Goal: Task Accomplishment & Management: Manage account settings

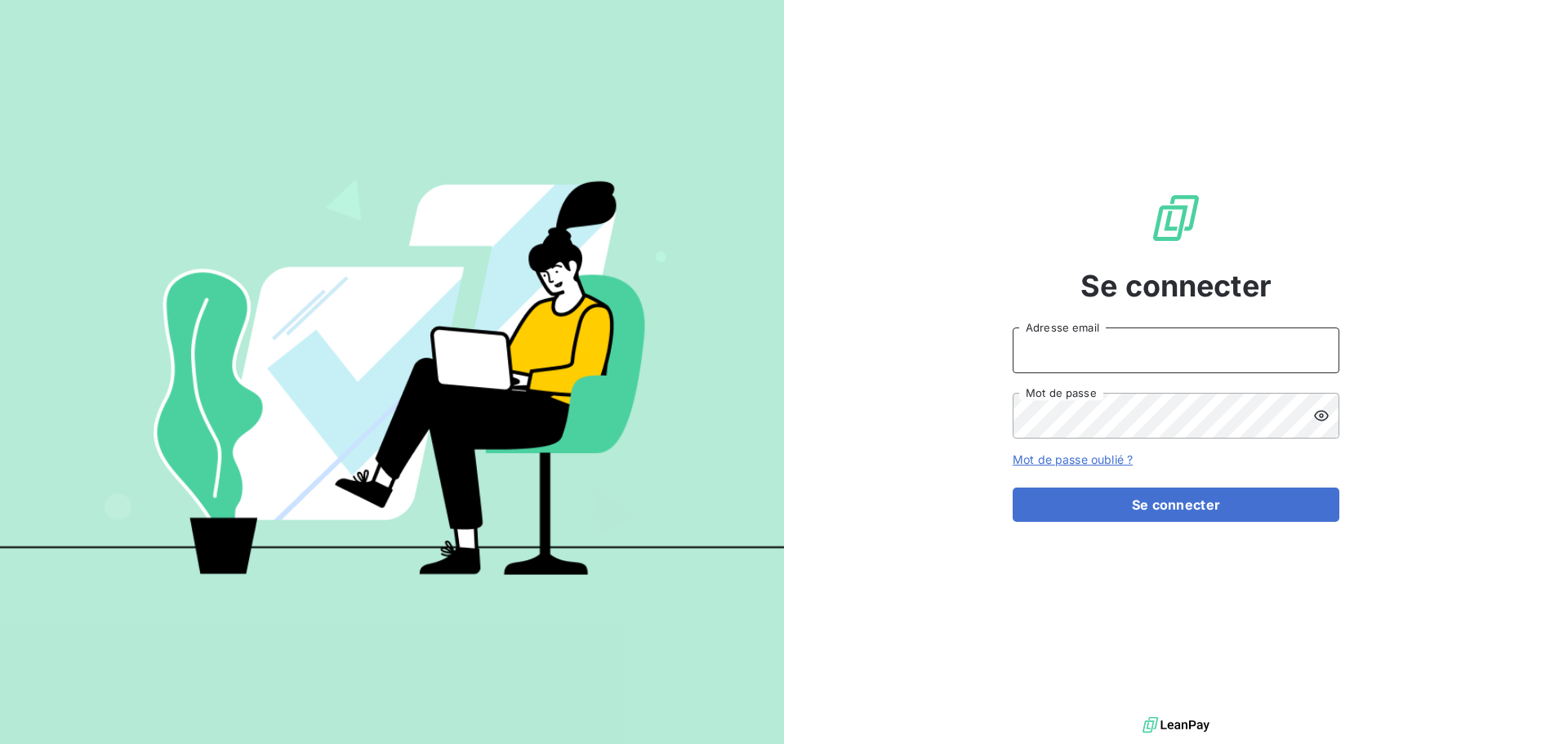
type input "[EMAIL_ADDRESS][DOMAIN_NAME]"
click at [1242, 484] on form "anett.normandie@anett.fr Adresse email Mot de passe Mot de passe oublié ? Se co…" at bounding box center [1176, 424] width 327 height 194
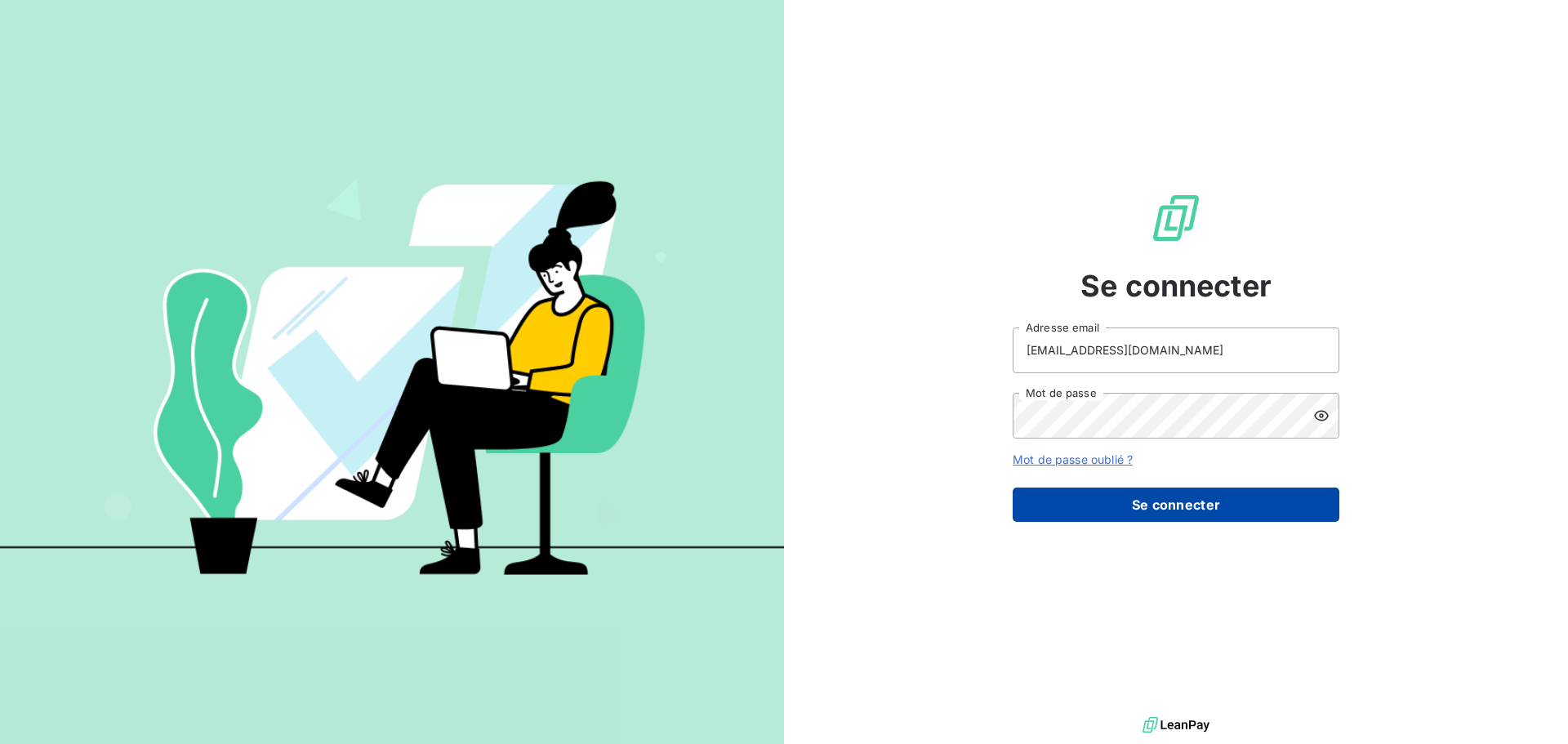
click at [1240, 499] on button "Se connecter" at bounding box center [1176, 505] width 327 height 34
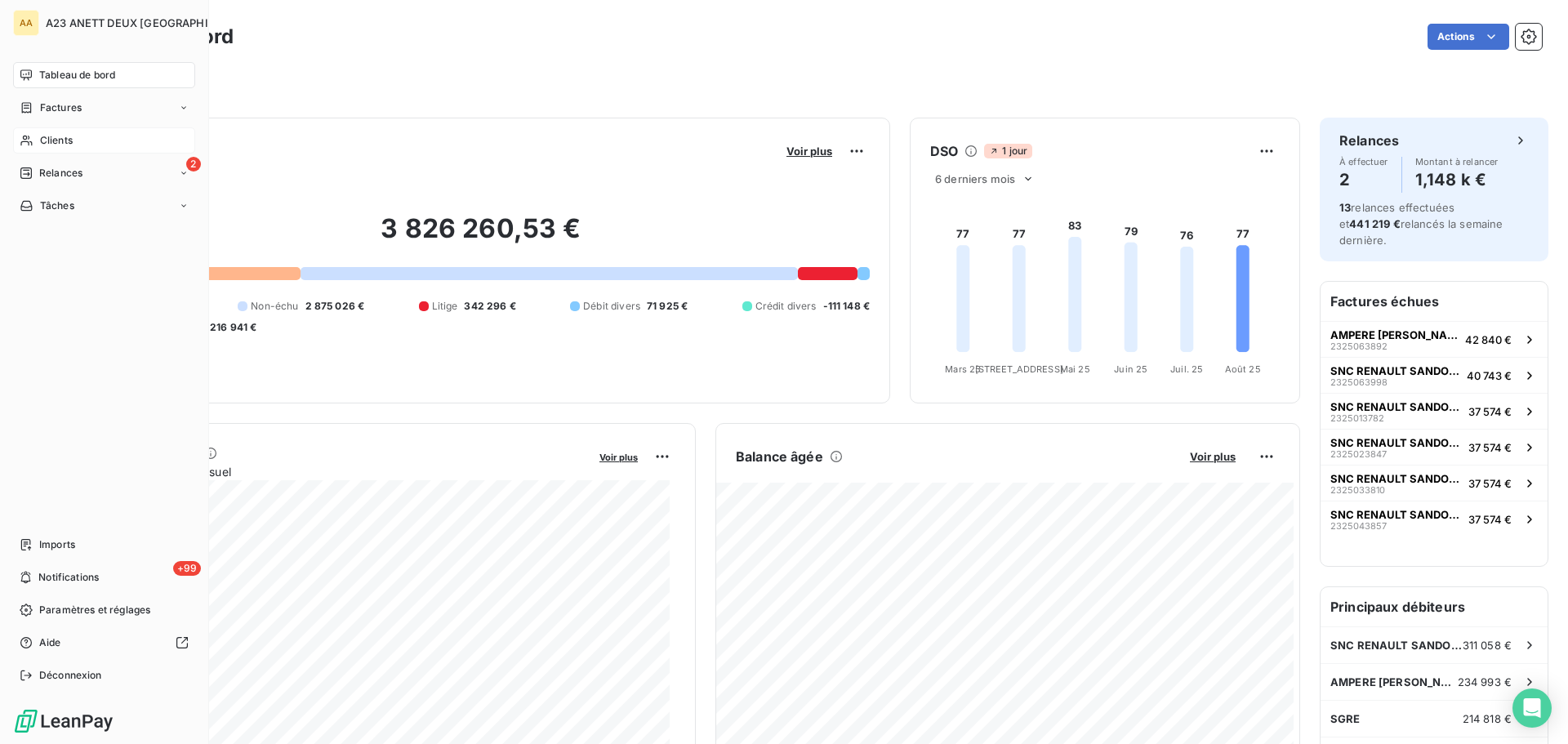
click at [54, 139] on span "Clients" at bounding box center [55, 141] width 32 height 15
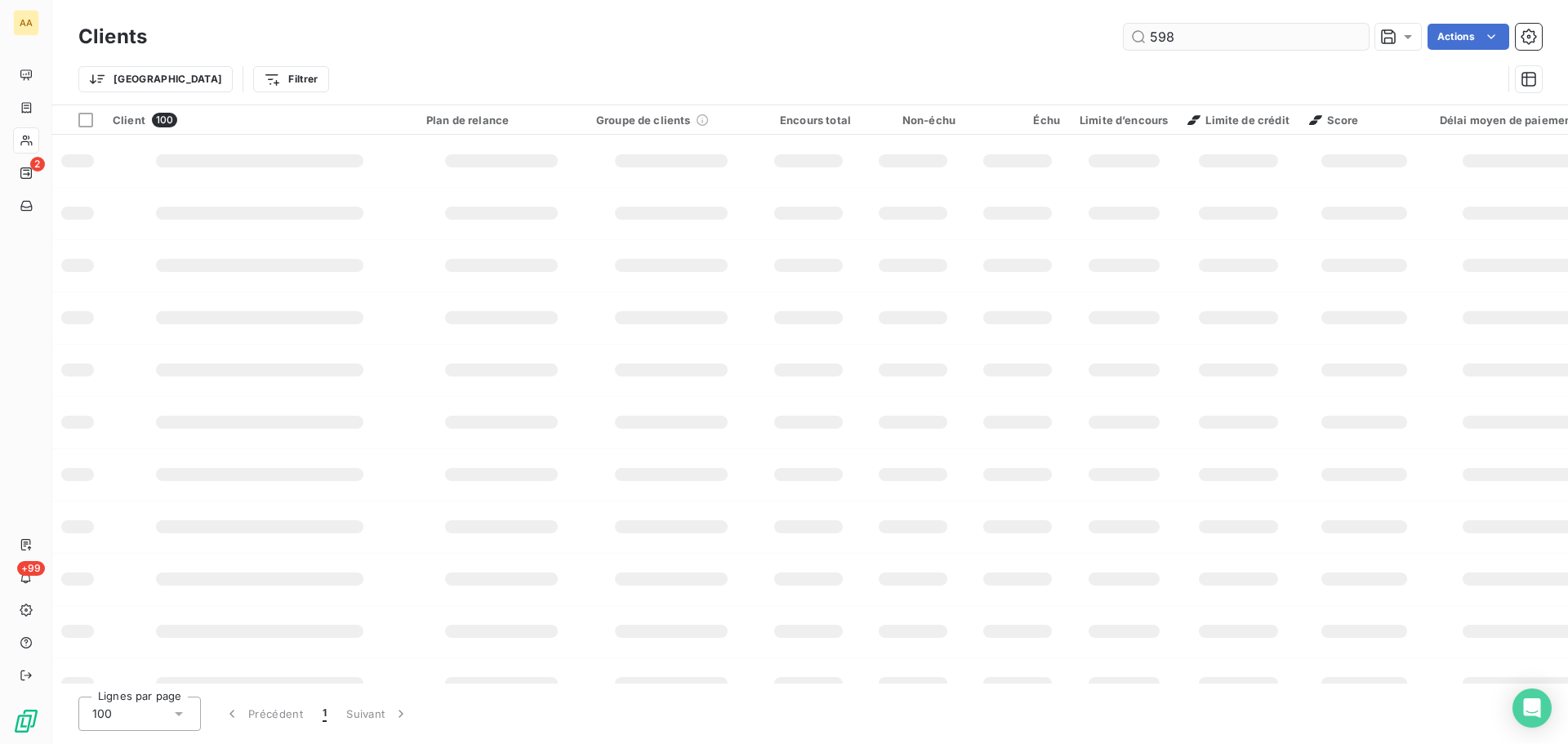
click at [1237, 36] on input "598" at bounding box center [1247, 37] width 245 height 26
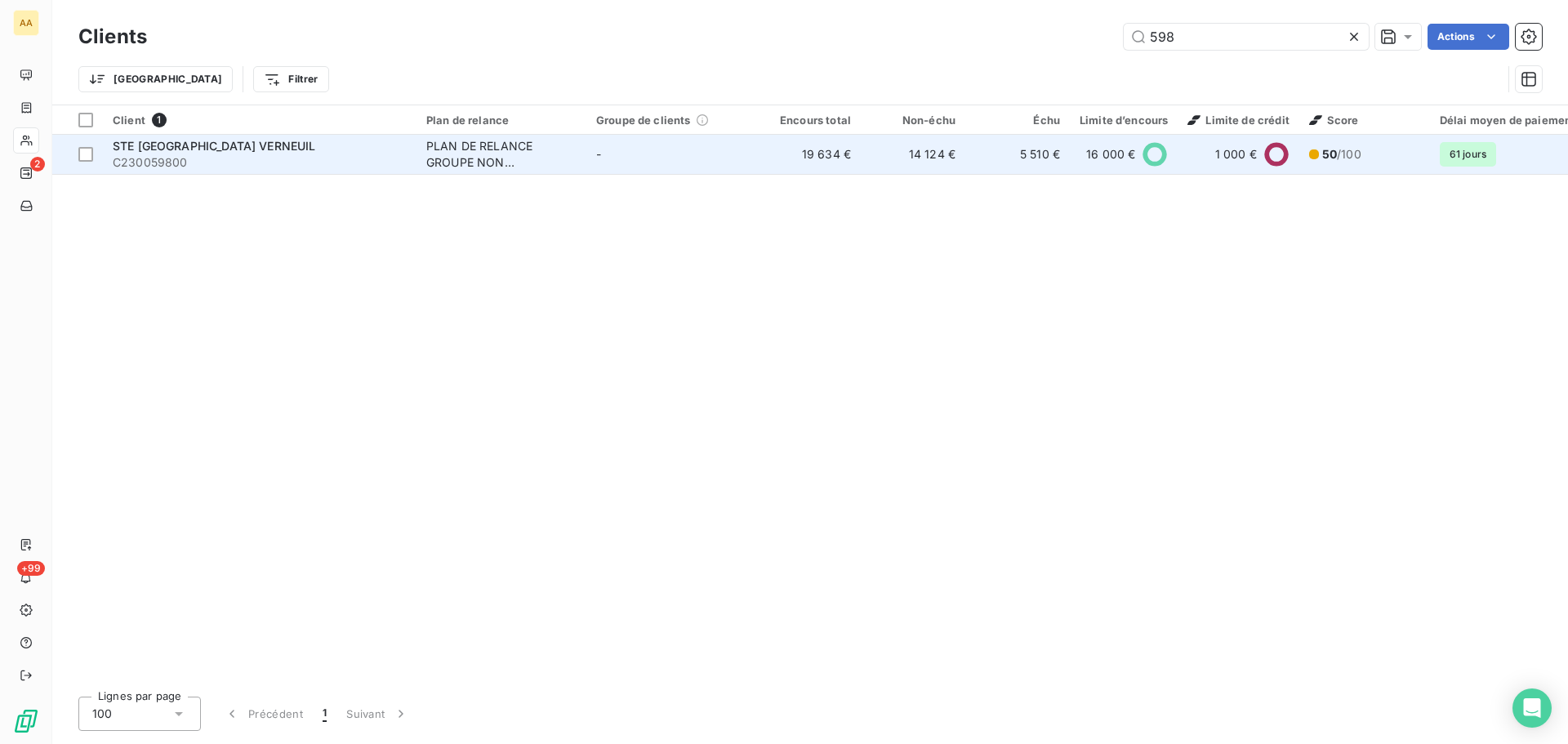
type input "598"
click at [301, 161] on span "C230059800" at bounding box center [259, 163] width 294 height 17
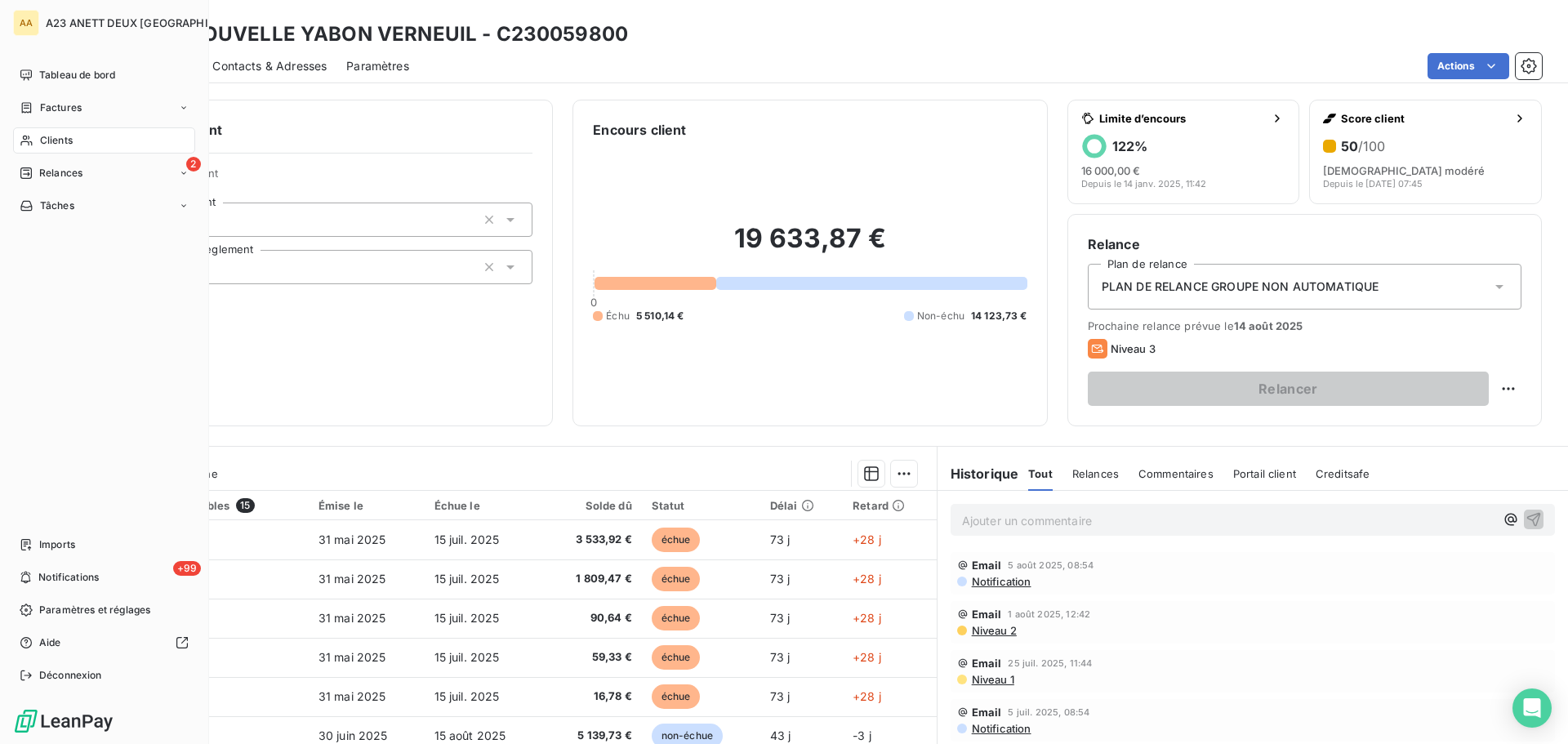
click at [51, 145] on span "Clients" at bounding box center [55, 141] width 32 height 15
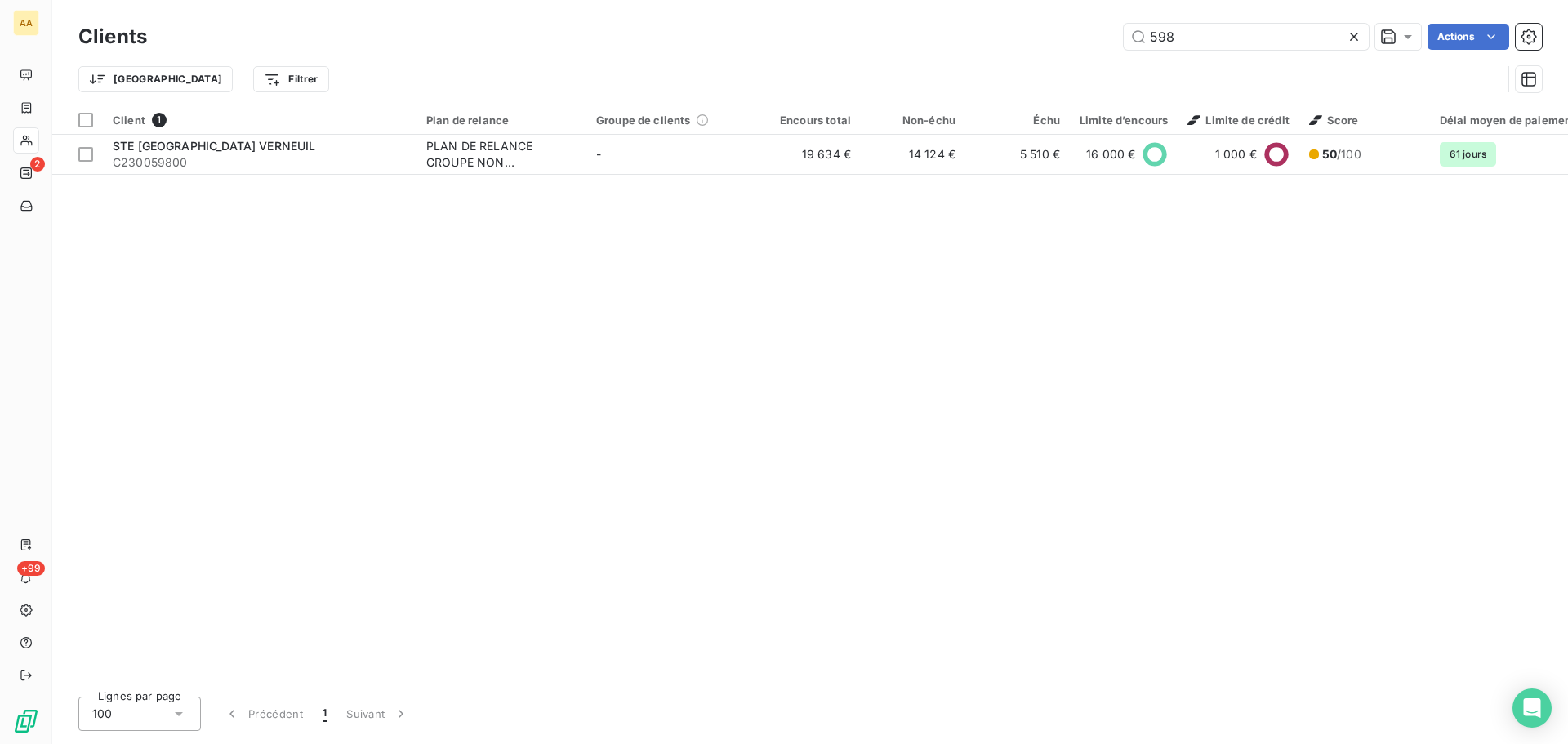
drag, startPoint x: 1178, startPoint y: 45, endPoint x: 1051, endPoint y: 52, distance: 127.2
click at [1051, 52] on div "Clients 598 Actions" at bounding box center [810, 36] width 1464 height 34
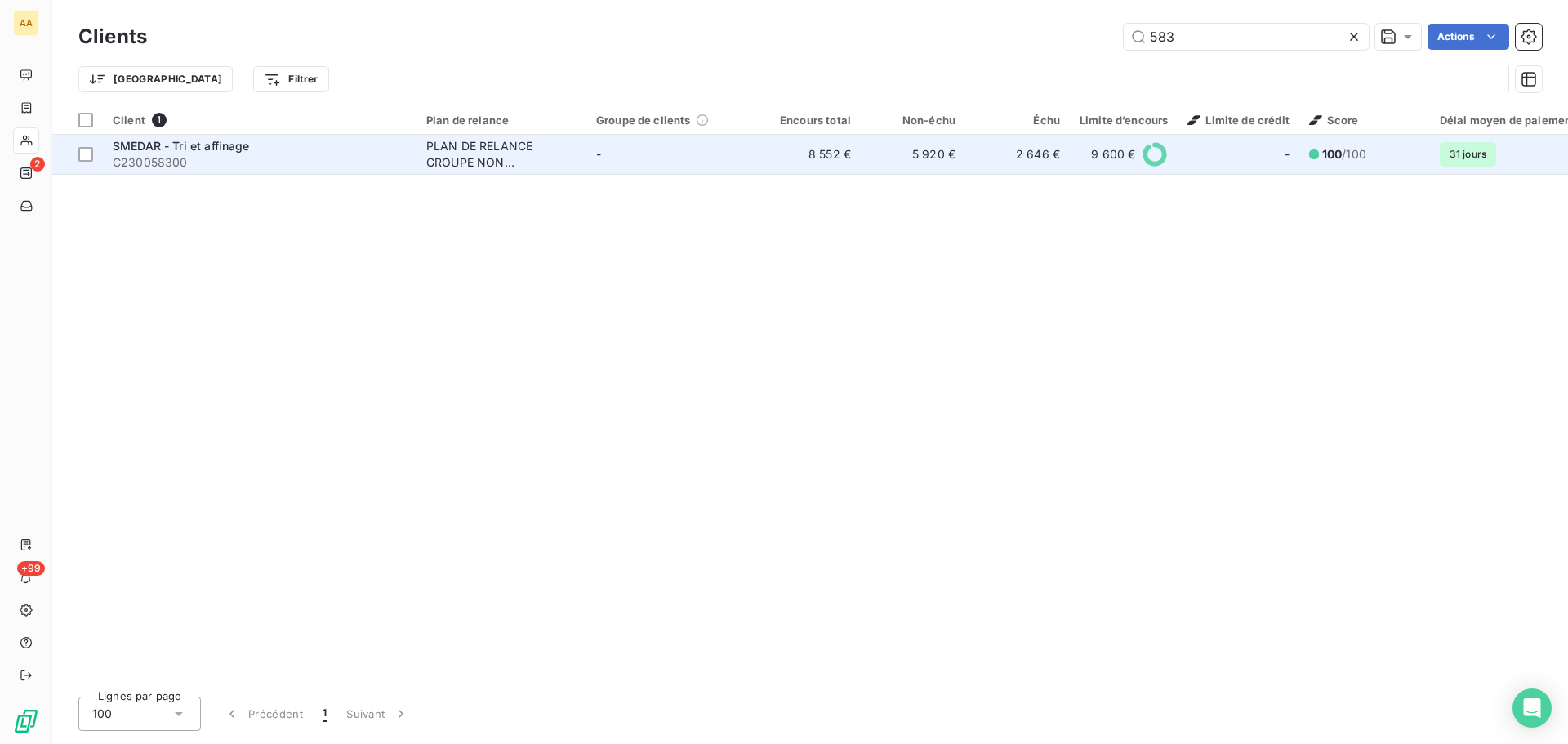
type input "583"
click at [235, 150] on span "SMEDAR - Tri et affinage" at bounding box center [180, 145] width 137 height 14
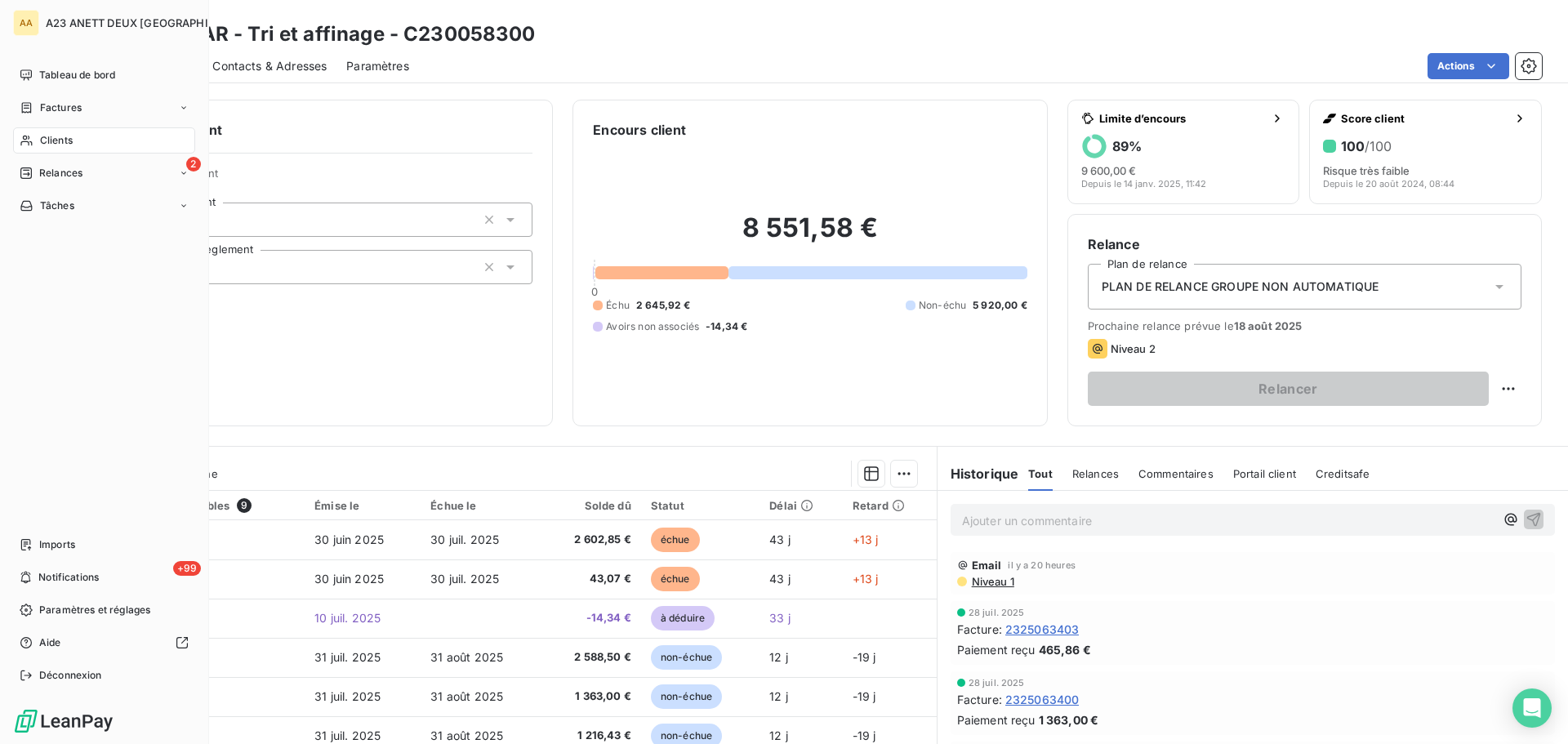
click at [48, 137] on span "Clients" at bounding box center [55, 141] width 32 height 15
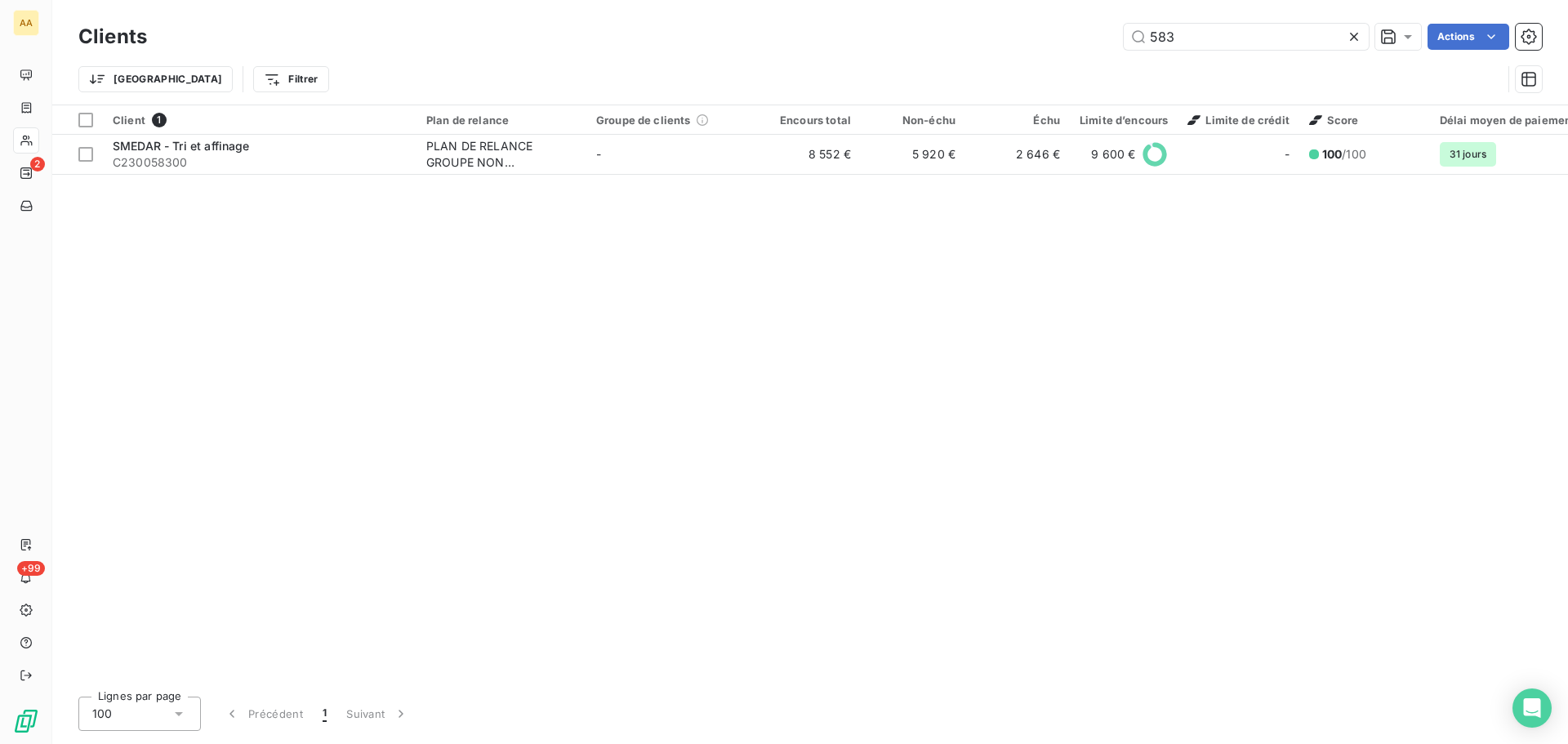
drag, startPoint x: 1233, startPoint y: 52, endPoint x: 1063, endPoint y: 25, distance: 172.1
click at [1063, 25] on div "Clients 583 Actions" at bounding box center [810, 36] width 1464 height 34
drag, startPoint x: 1239, startPoint y: 45, endPoint x: 929, endPoint y: 27, distance: 310.5
click at [929, 27] on div "583 Actions" at bounding box center [854, 37] width 1376 height 26
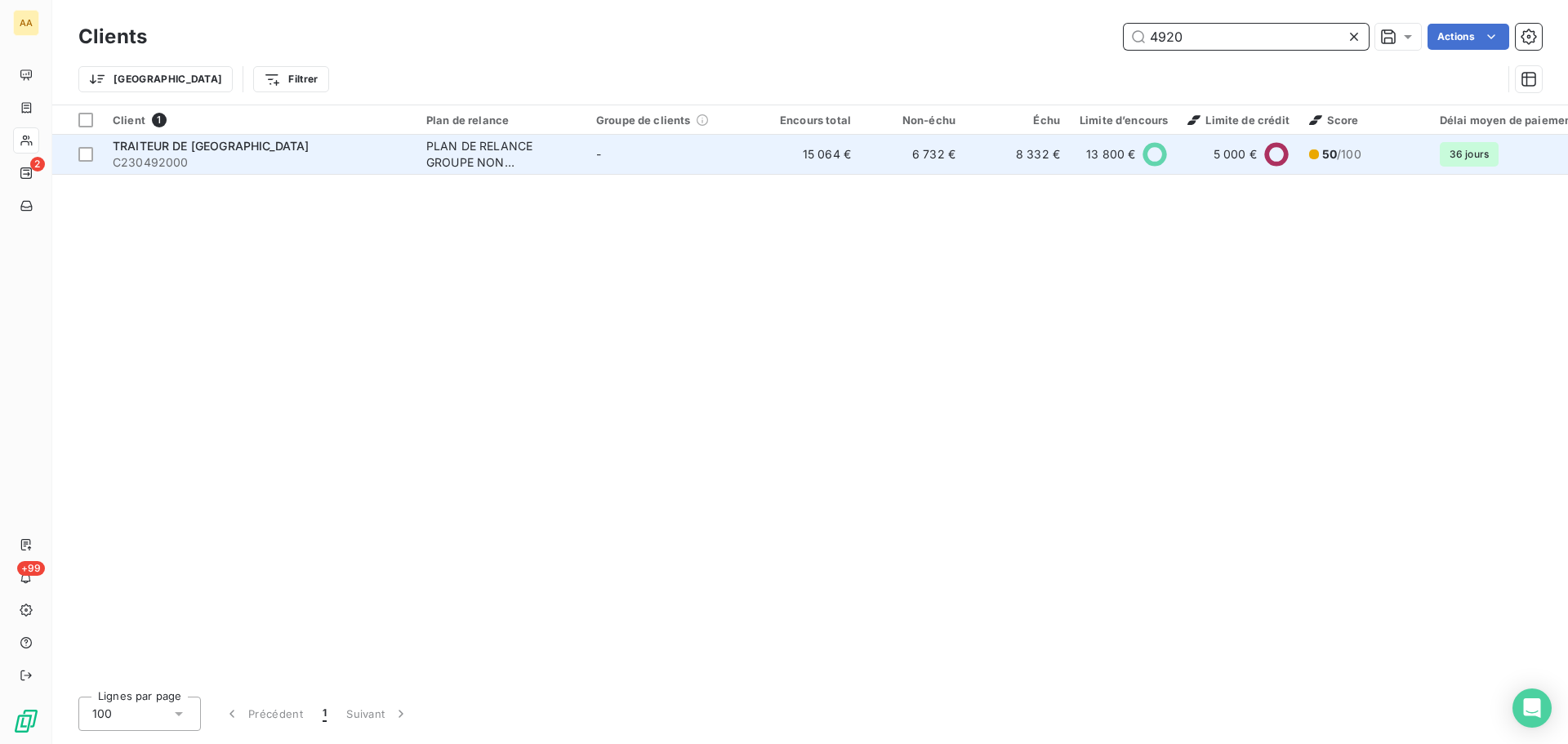
type input "4920"
click at [164, 145] on span "TRAITEUR DE [GEOGRAPHIC_DATA]" at bounding box center [210, 145] width 196 height 14
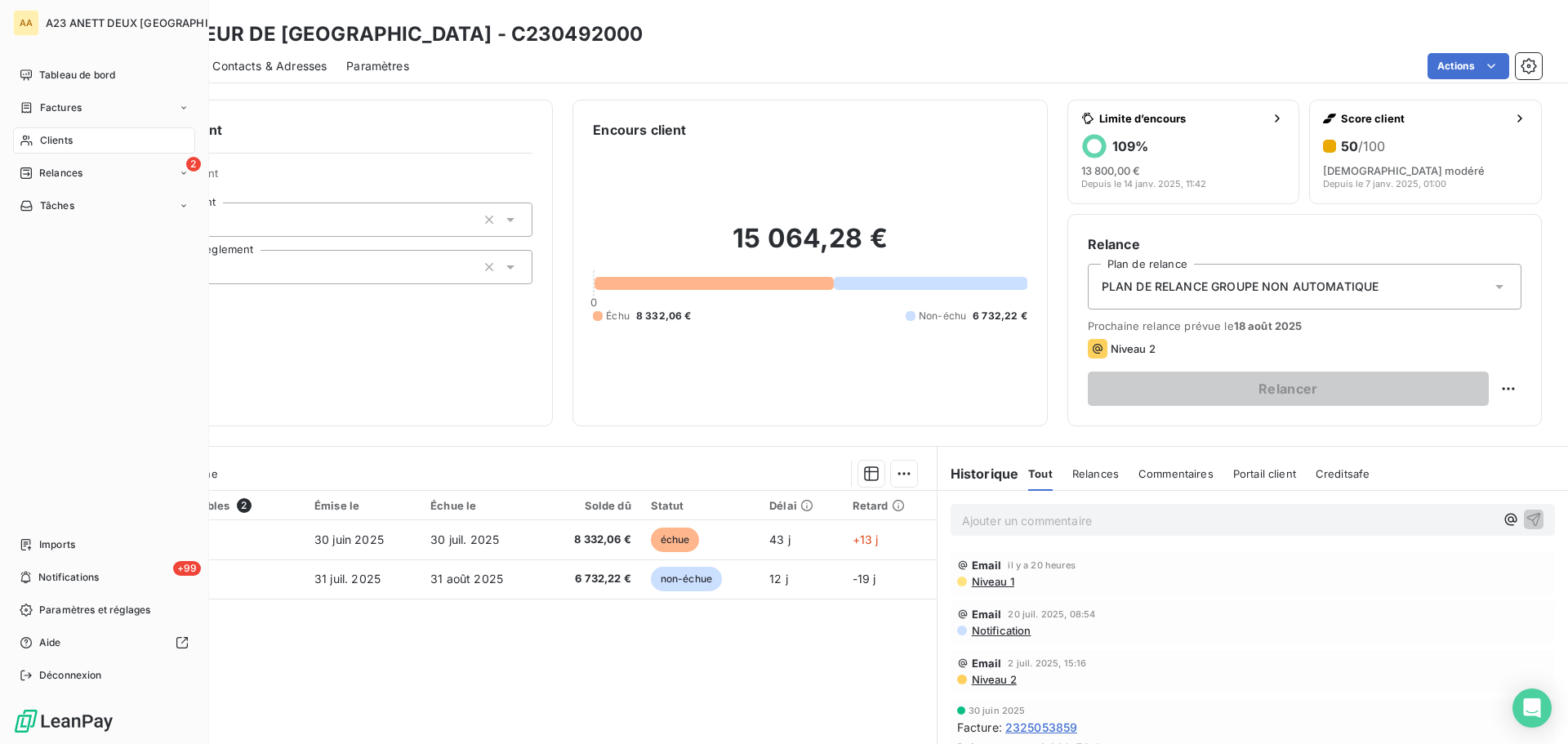
click at [73, 137] on span "Clients" at bounding box center [55, 141] width 32 height 15
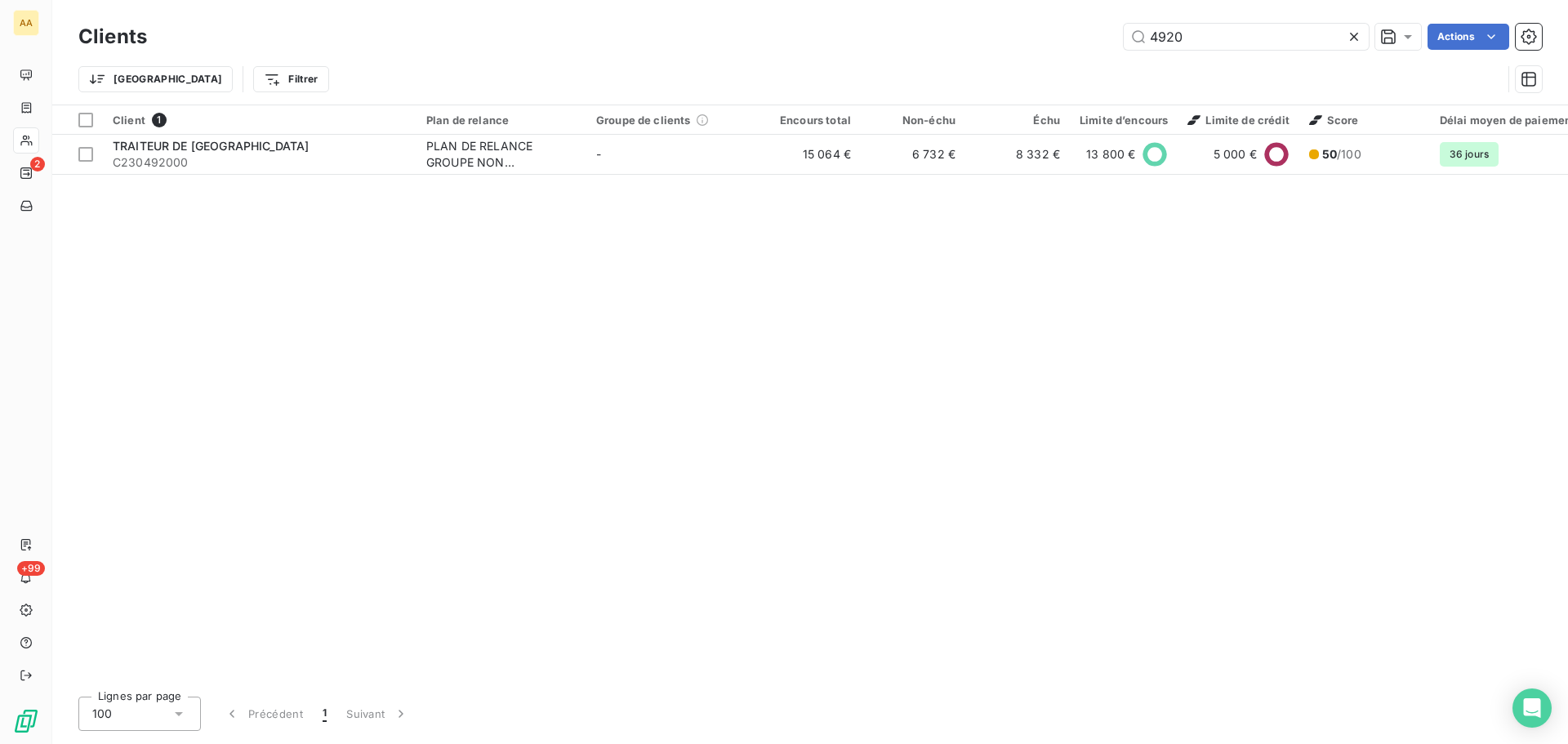
drag, startPoint x: 1200, startPoint y: 28, endPoint x: 922, endPoint y: 38, distance: 278.2
click at [922, 38] on div "4920 Actions" at bounding box center [854, 37] width 1376 height 26
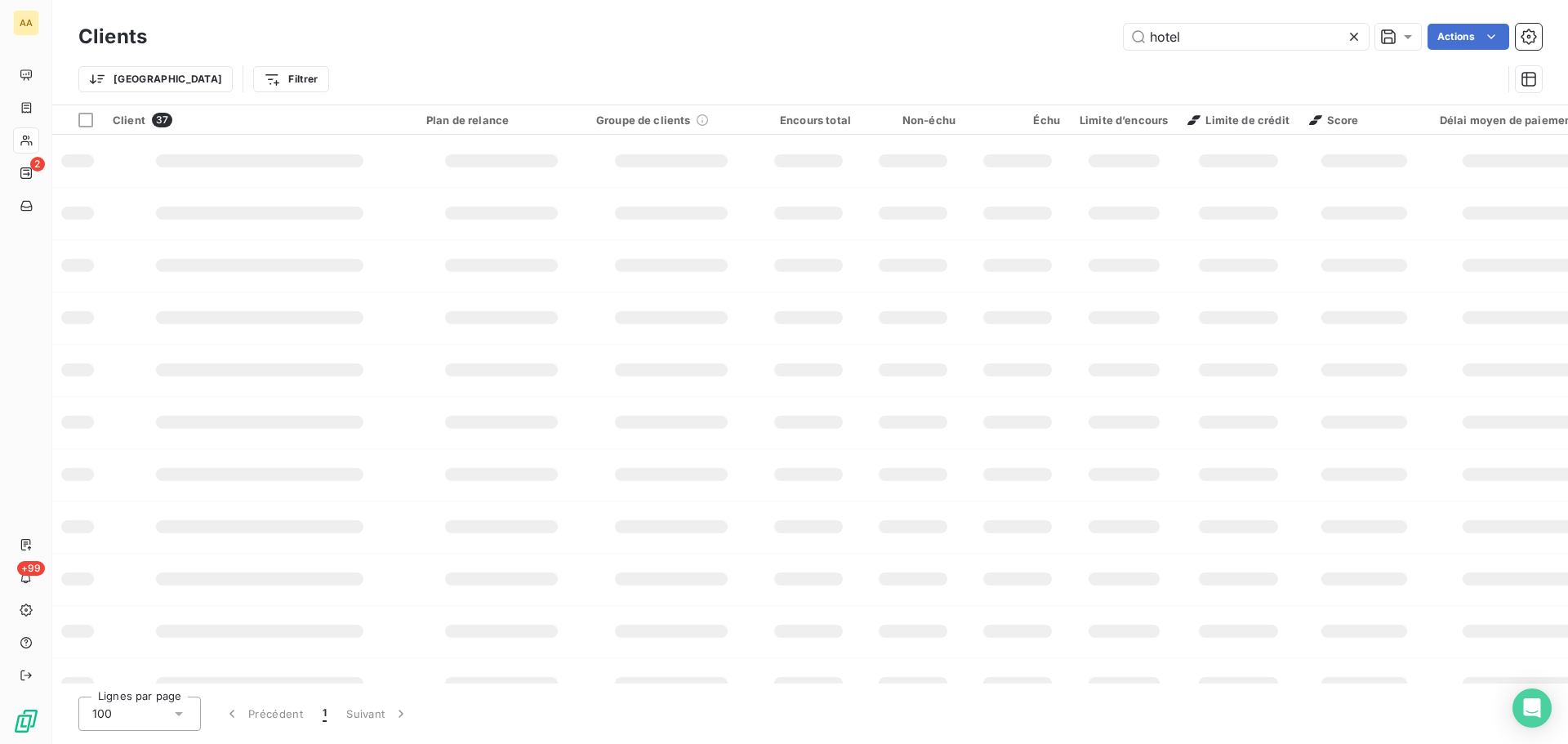
type input "hotel"
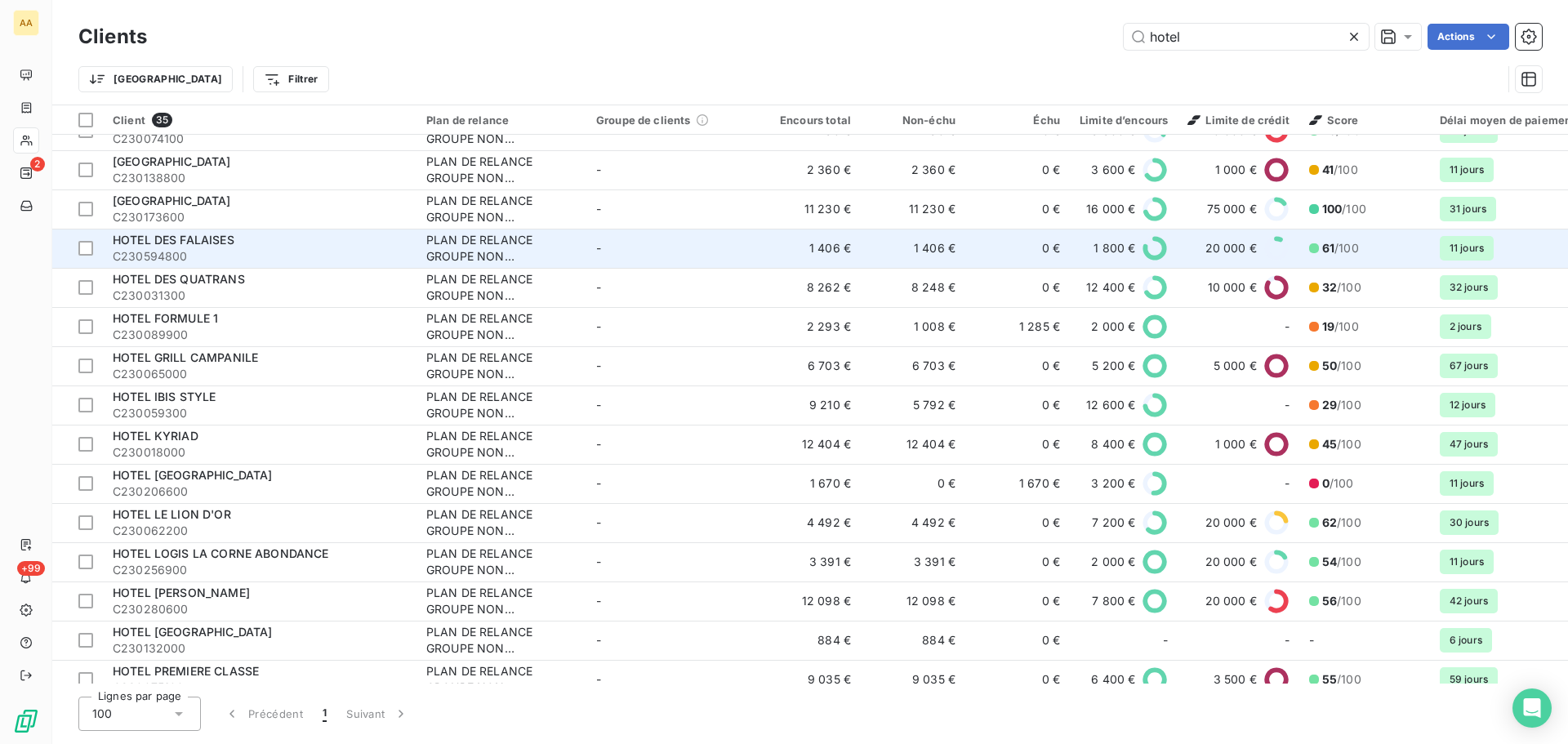
scroll to position [327, 0]
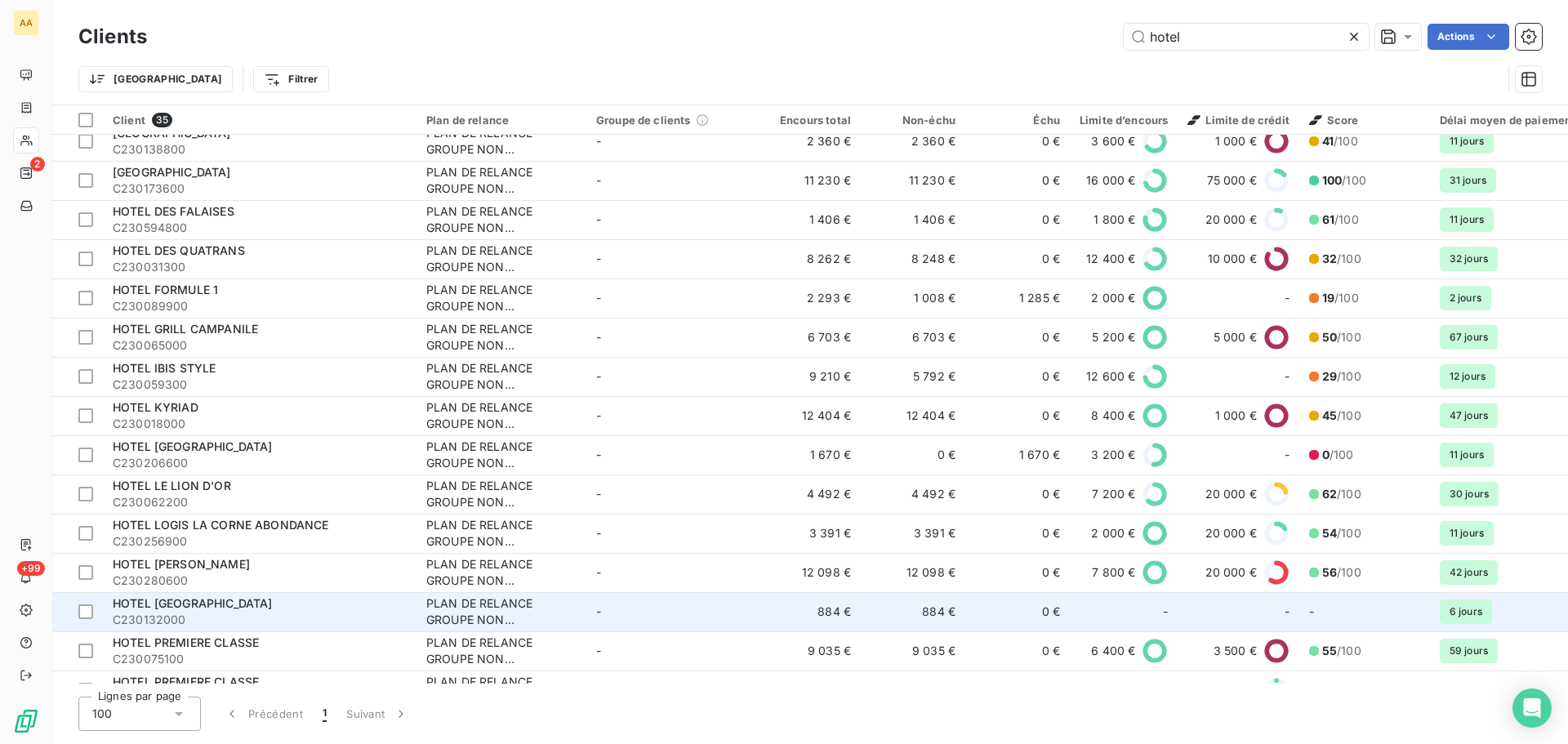
click at [256, 619] on span "C230132000" at bounding box center [259, 620] width 294 height 17
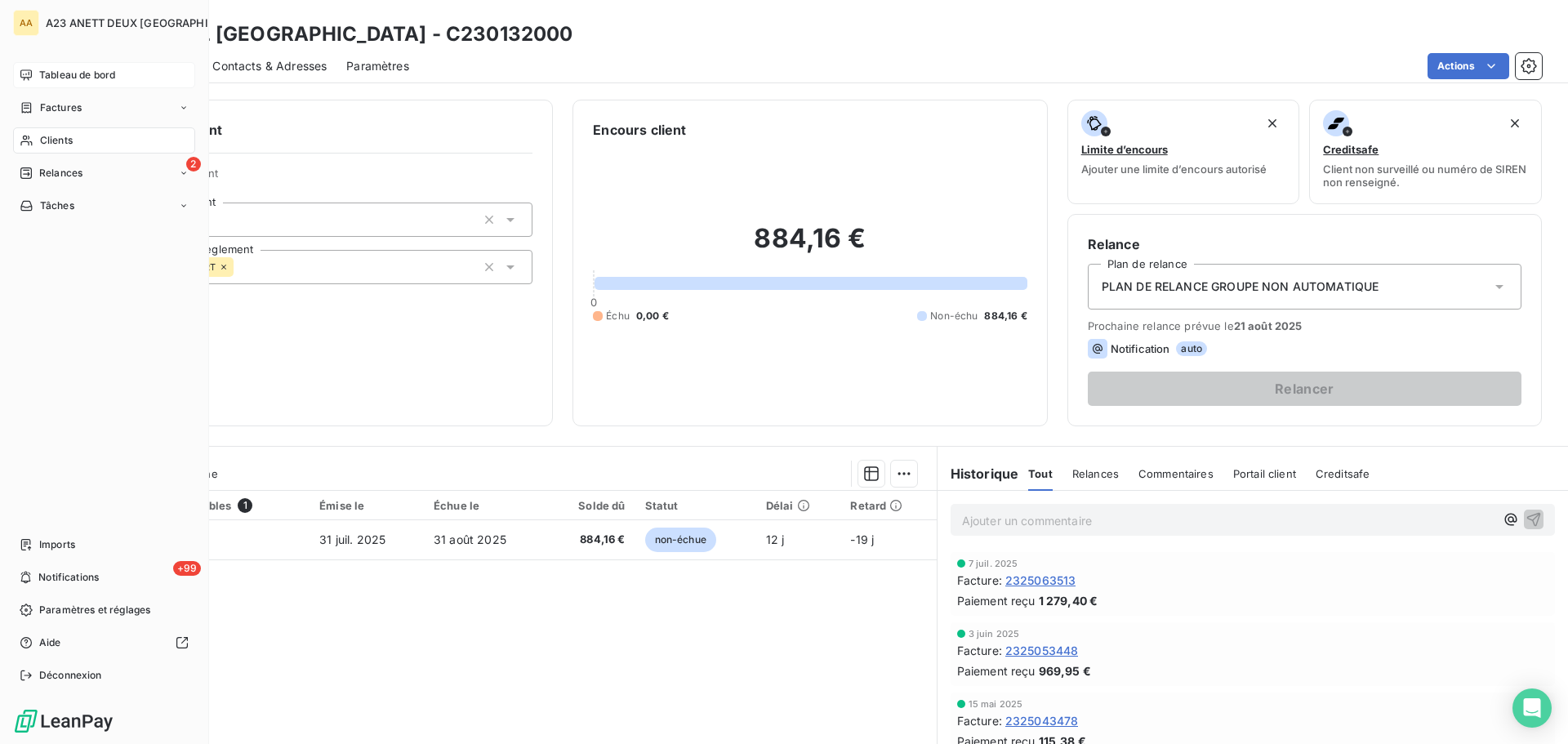
click at [74, 63] on div "Tableau de bord" at bounding box center [104, 75] width 182 height 26
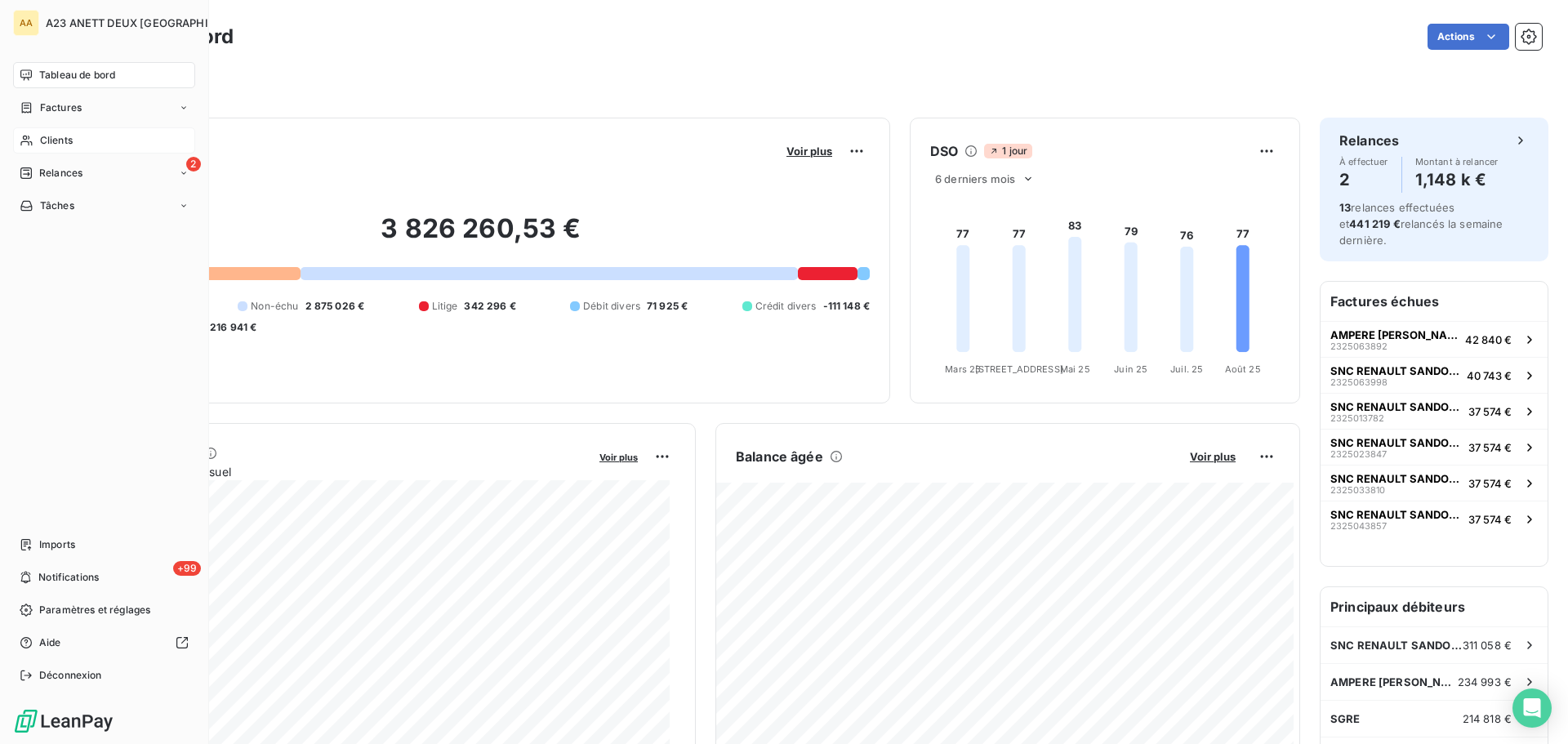
click at [75, 135] on div "Clients" at bounding box center [104, 140] width 182 height 26
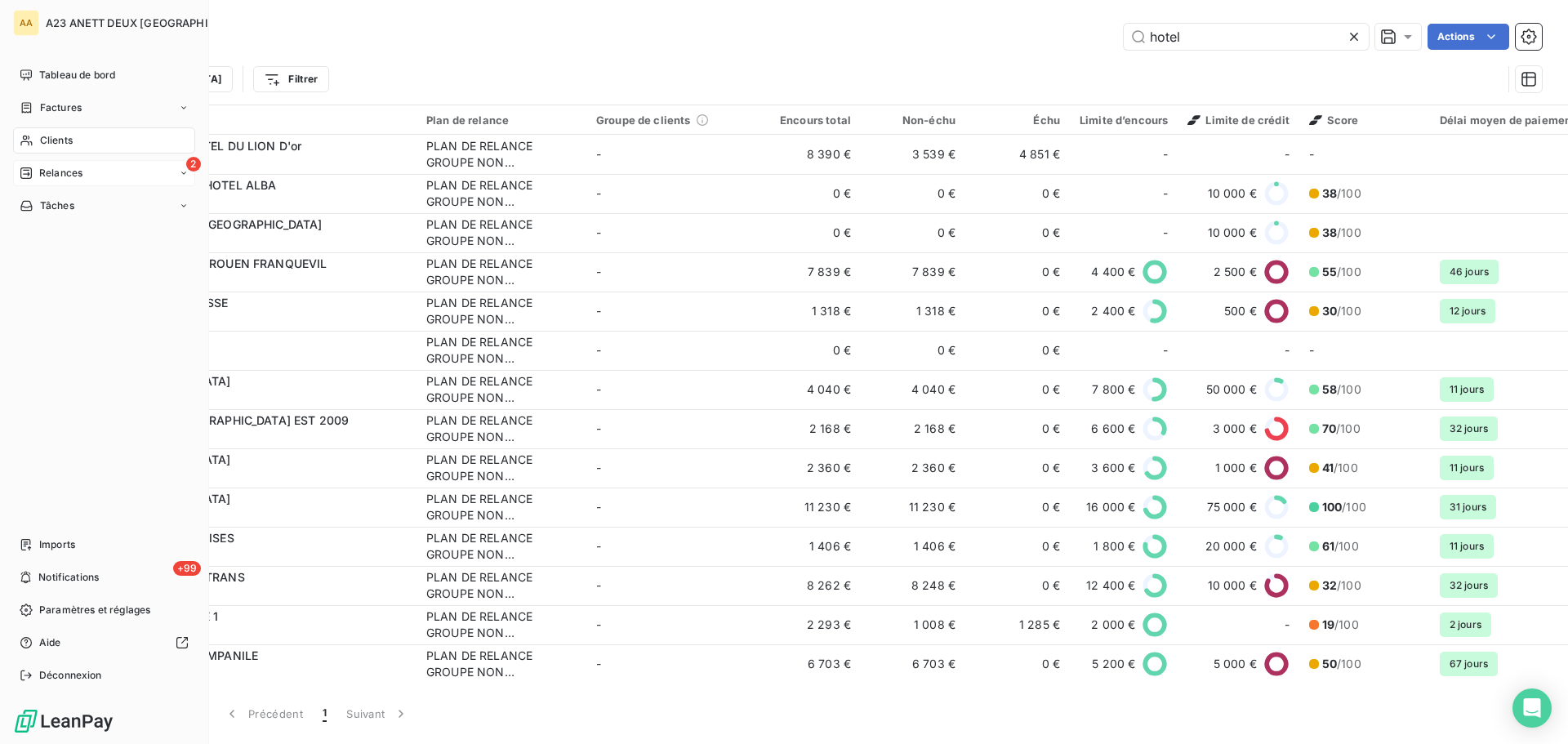
drag, startPoint x: 48, startPoint y: 157, endPoint x: 52, endPoint y: 178, distance: 21.4
click at [48, 162] on nav "Tableau de bord Factures Clients 2 Relances Tâches" at bounding box center [104, 140] width 182 height 157
click at [53, 178] on span "Relances" at bounding box center [61, 173] width 43 height 15
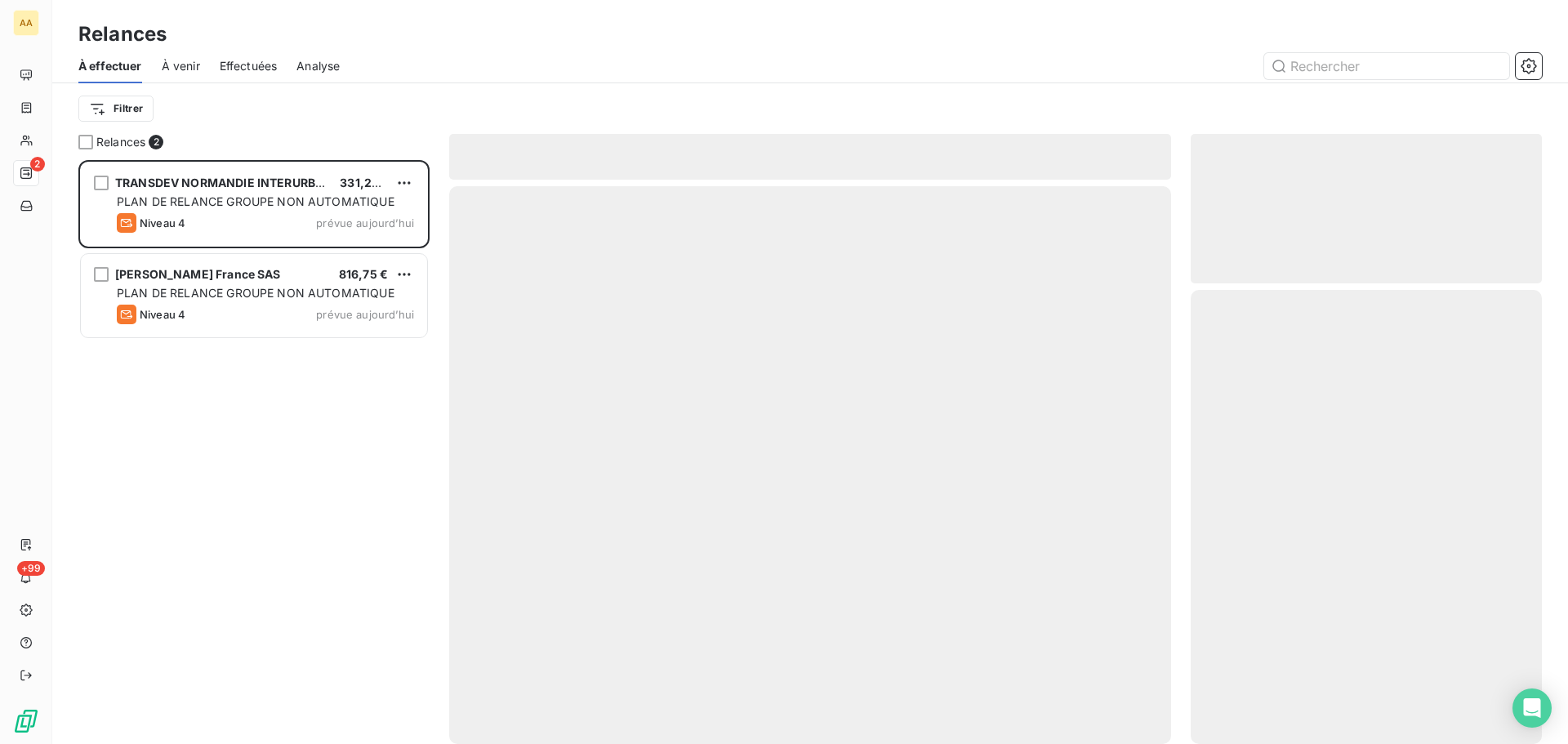
scroll to position [572, 339]
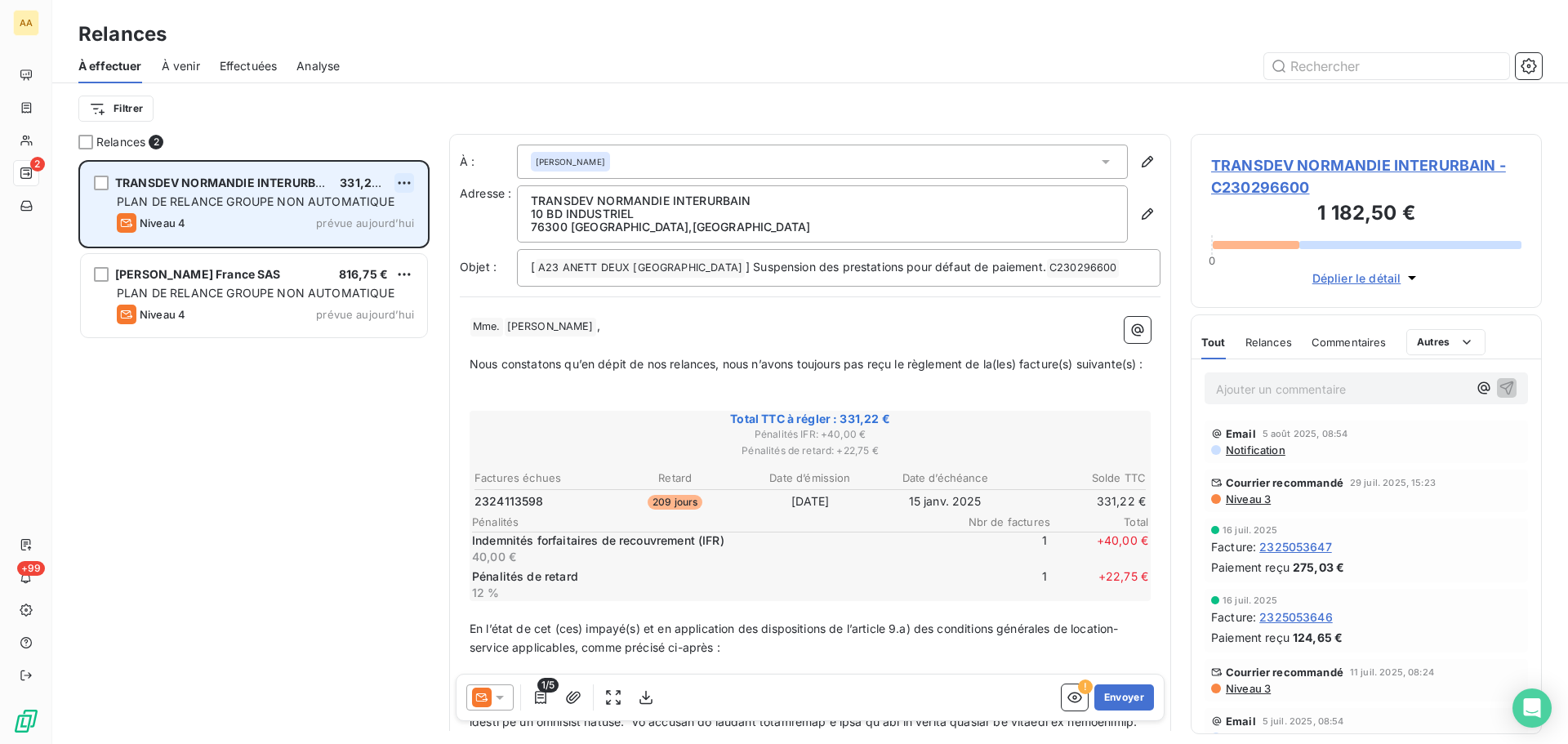
click at [412, 180] on html "AA 2 +99 Relances À effectuer À venir Effectuées Analyse Filtrer Relances 2 TRA…" at bounding box center [784, 372] width 1568 height 744
click at [331, 250] on div "Passer cette action" at bounding box center [333, 245] width 146 height 26
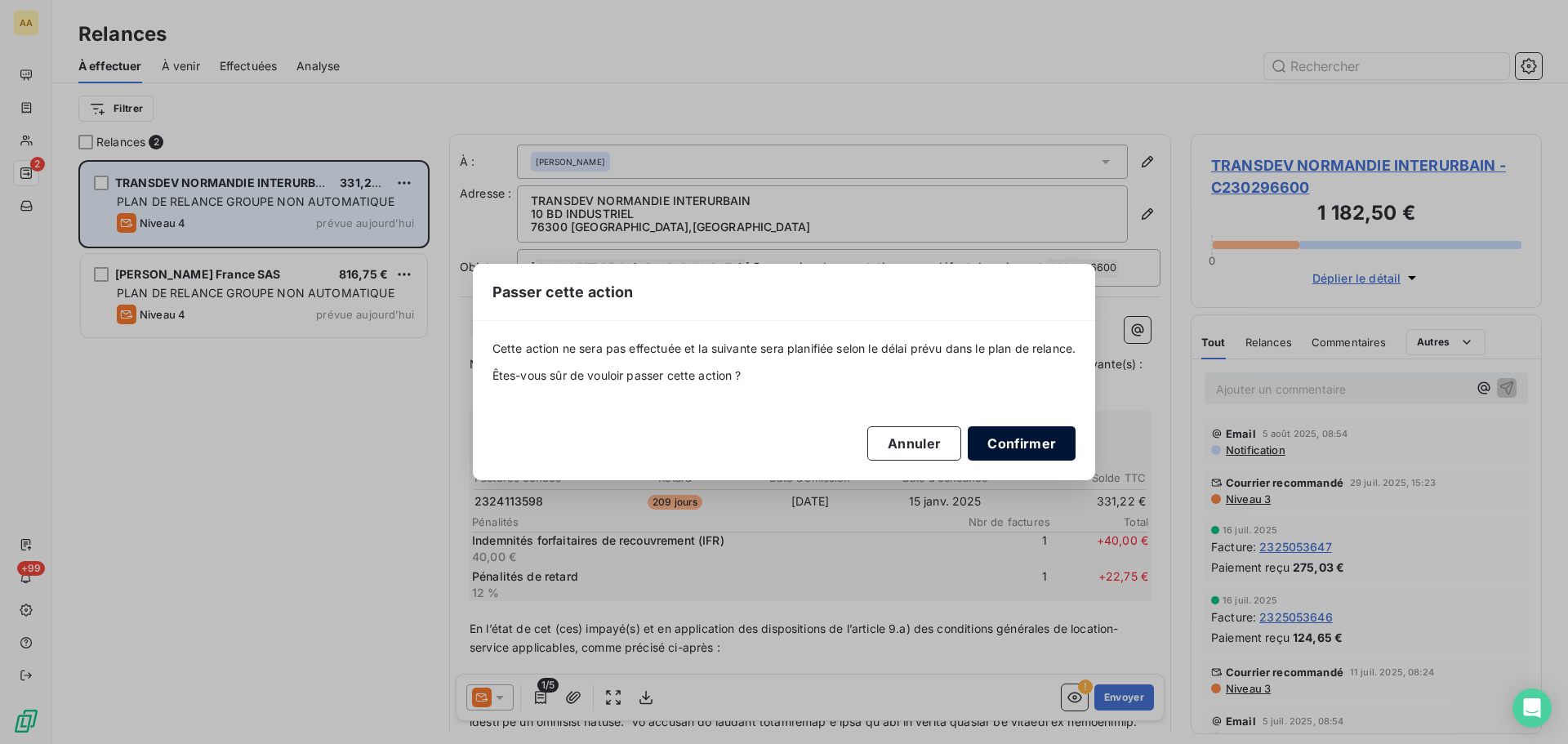
click at [1044, 448] on button "Confirmer" at bounding box center [1021, 443] width 108 height 34
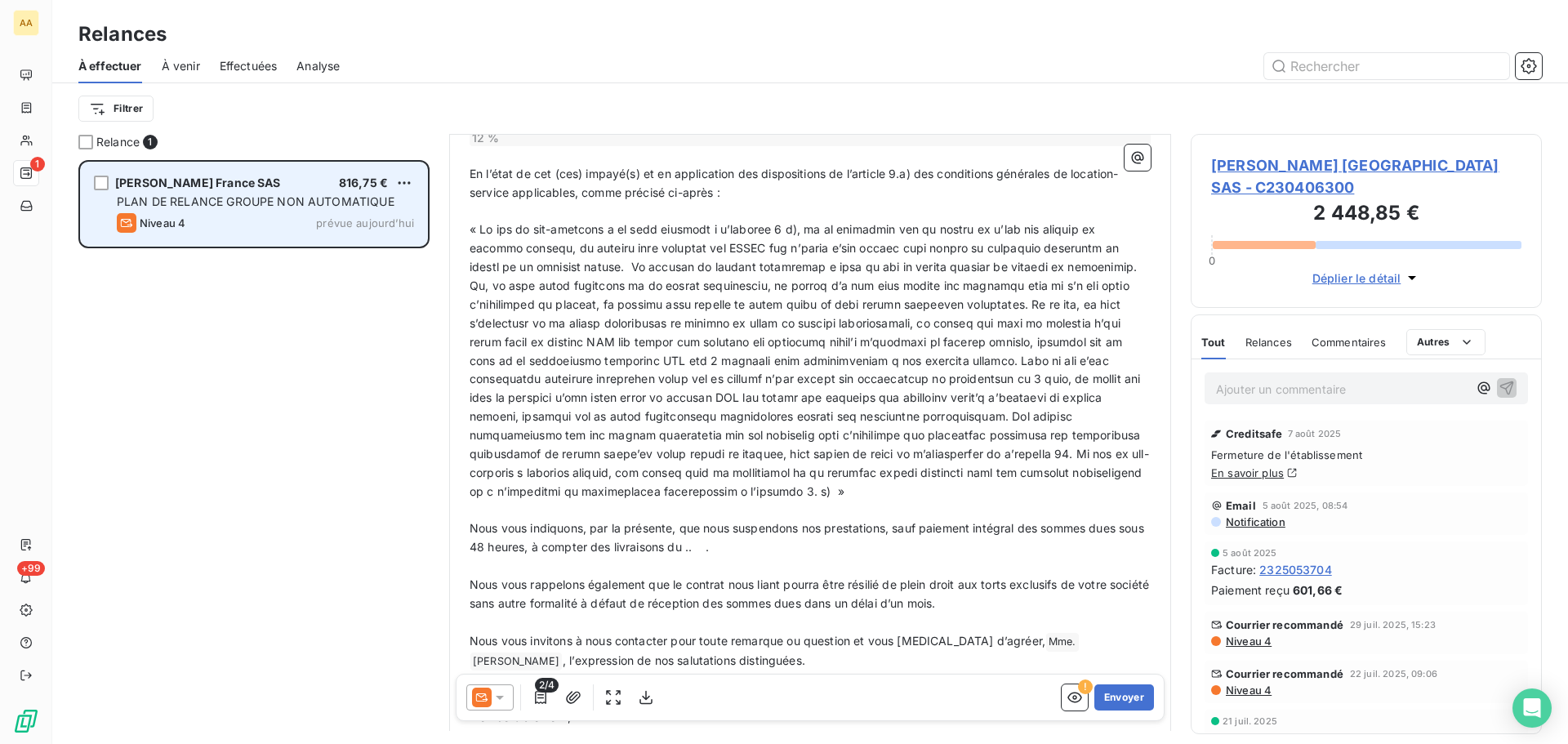
scroll to position [491, 0]
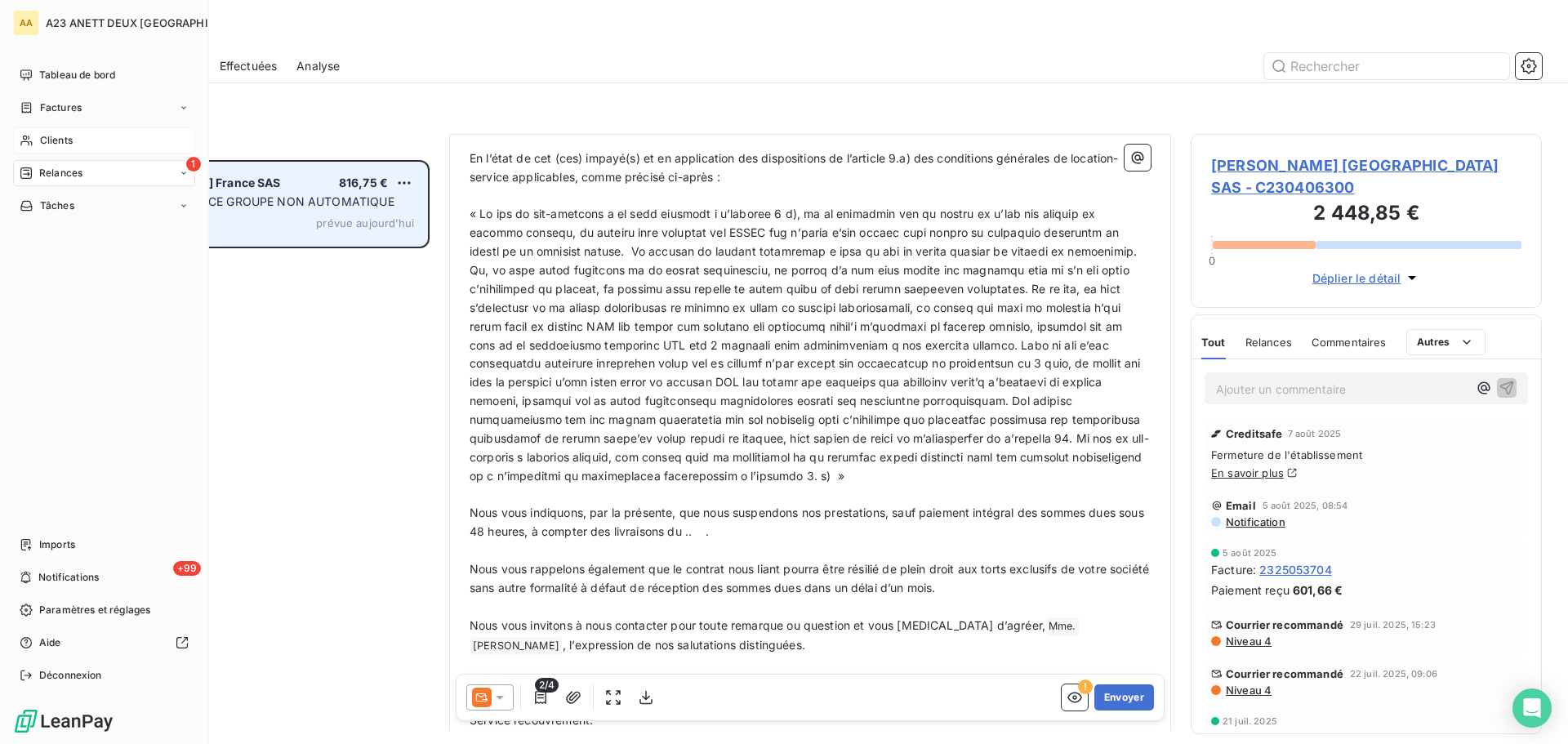
click at [56, 135] on span "Clients" at bounding box center [55, 141] width 32 height 15
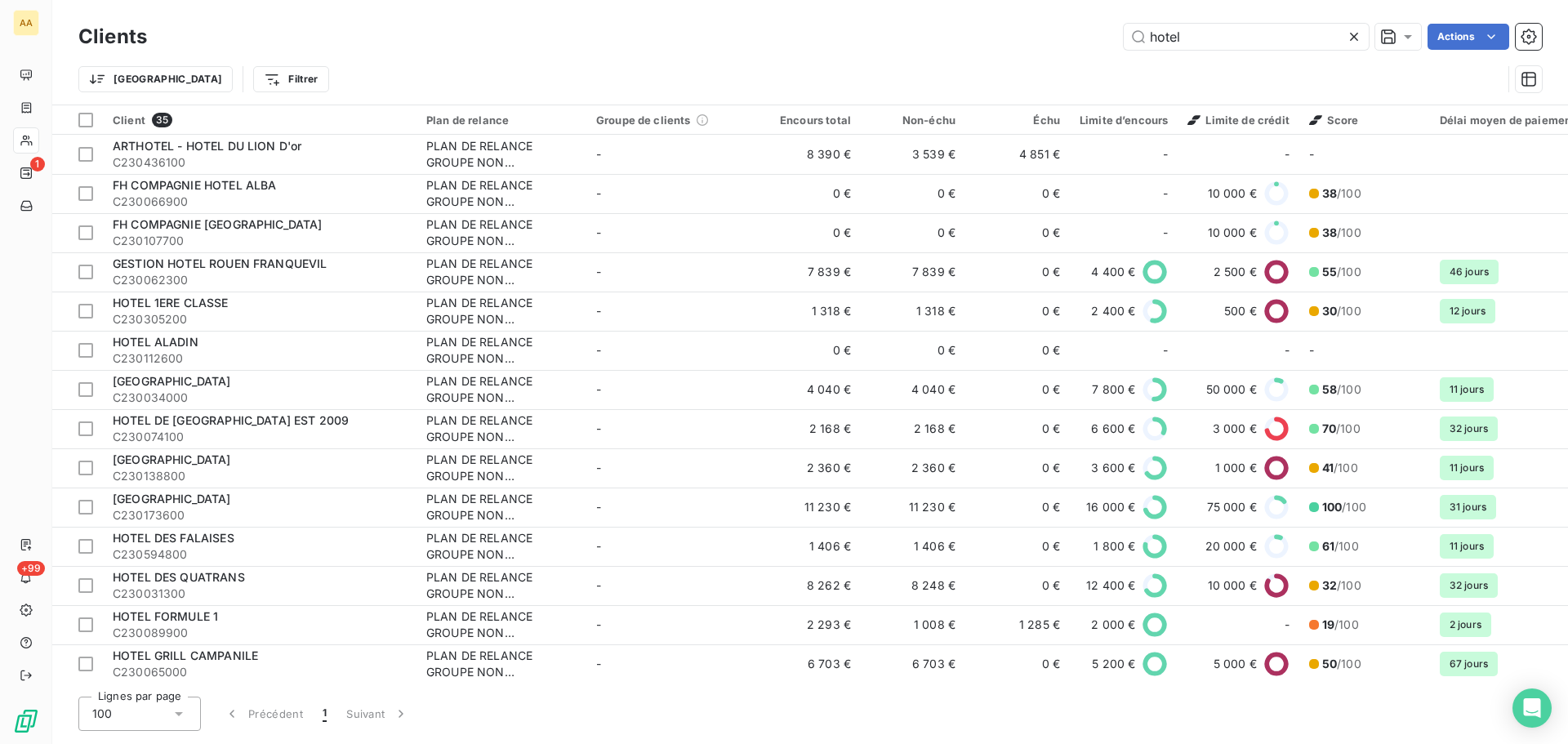
drag, startPoint x: 1254, startPoint y: 29, endPoint x: 1016, endPoint y: 34, distance: 238.1
click at [1016, 34] on div "hotel Actions" at bounding box center [854, 37] width 1376 height 26
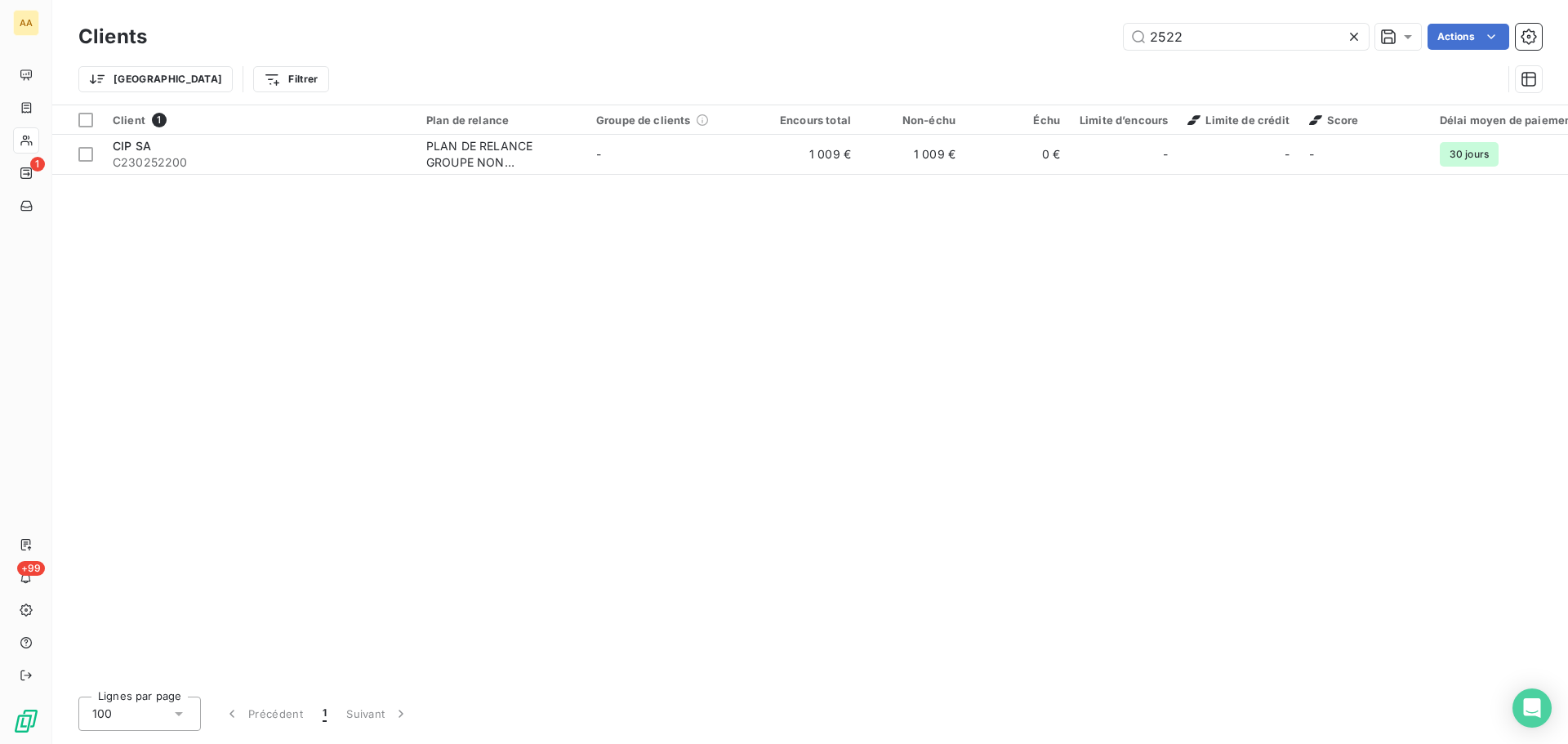
type input "2522"
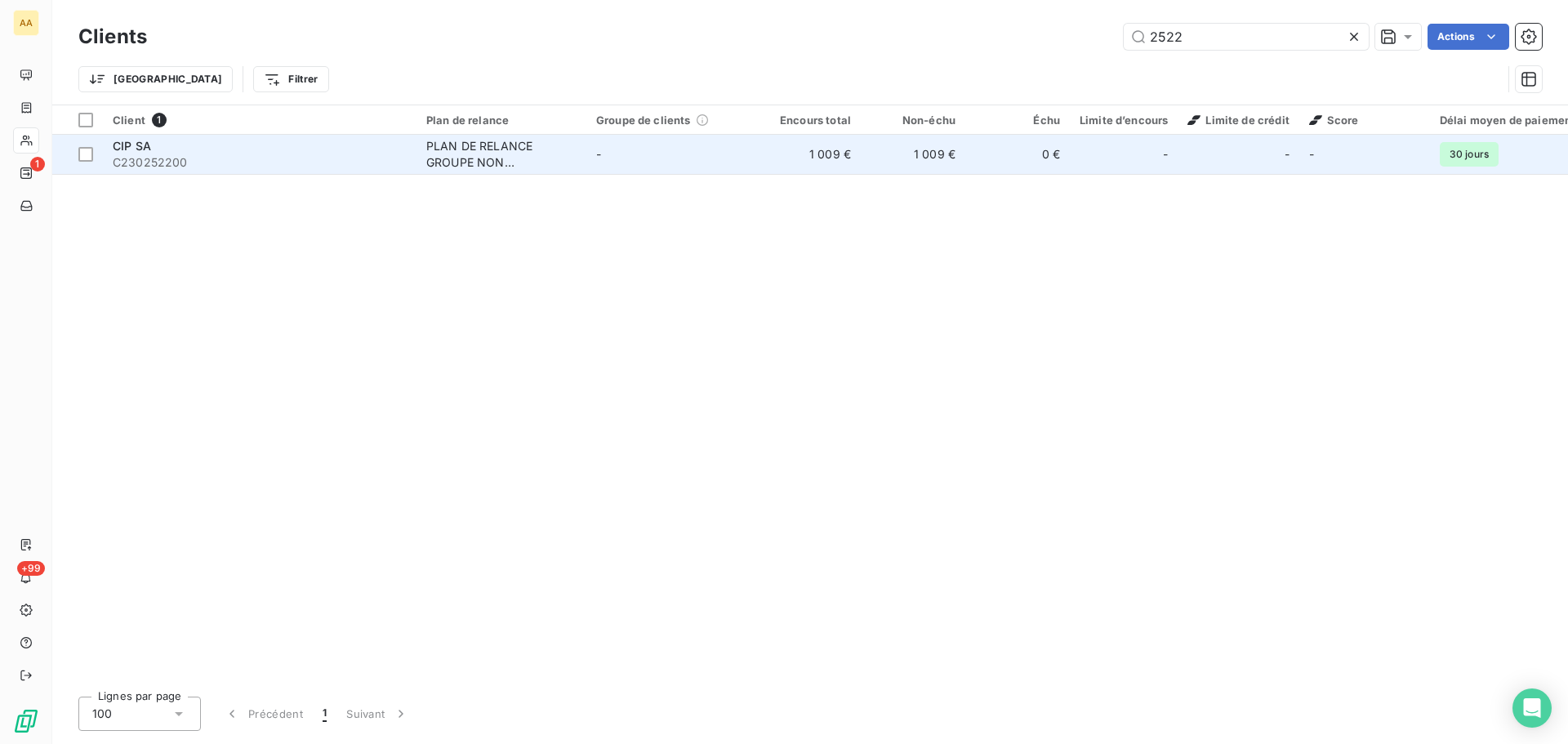
click at [228, 144] on div "CIP SA" at bounding box center [259, 146] width 294 height 17
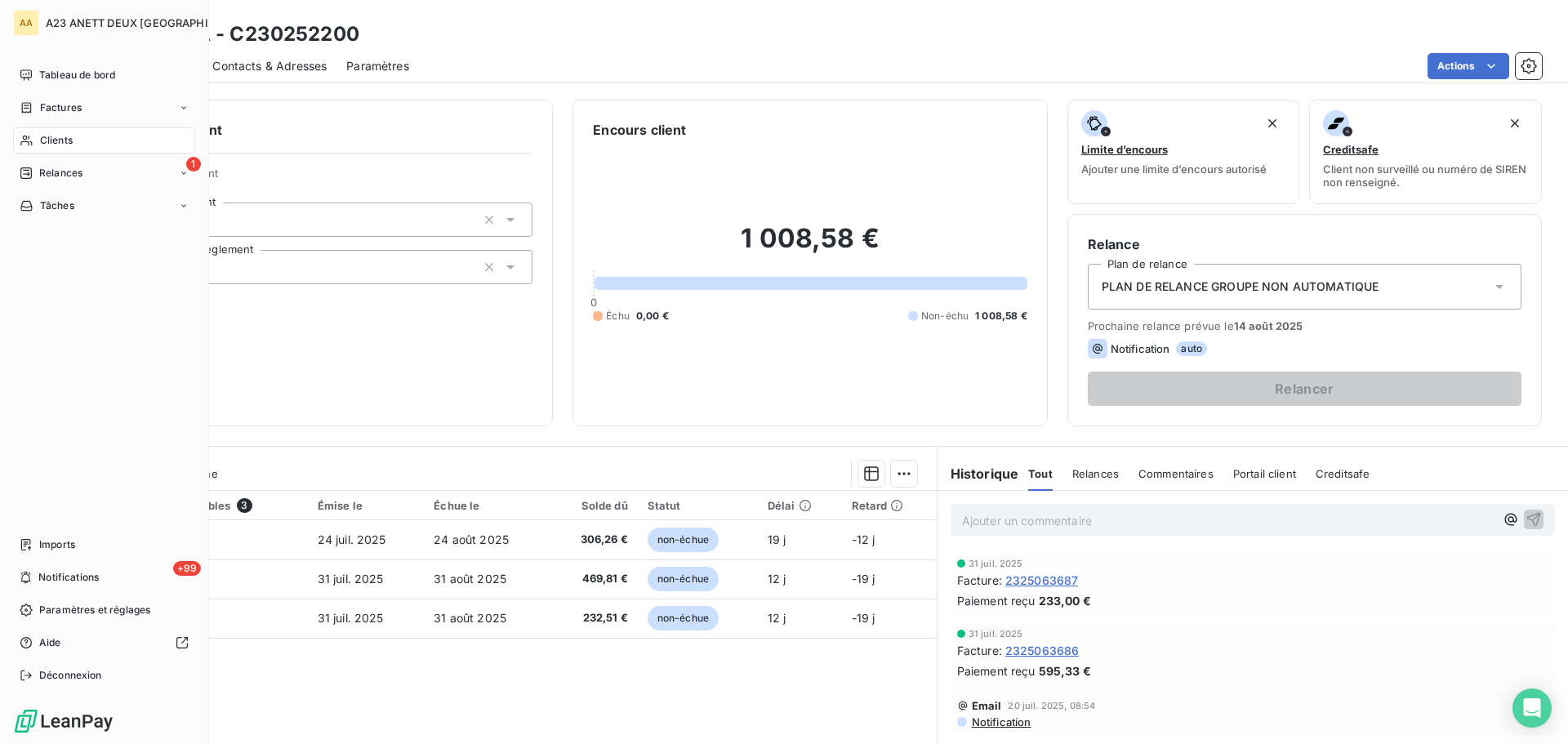
click at [66, 143] on span "Clients" at bounding box center [55, 141] width 32 height 15
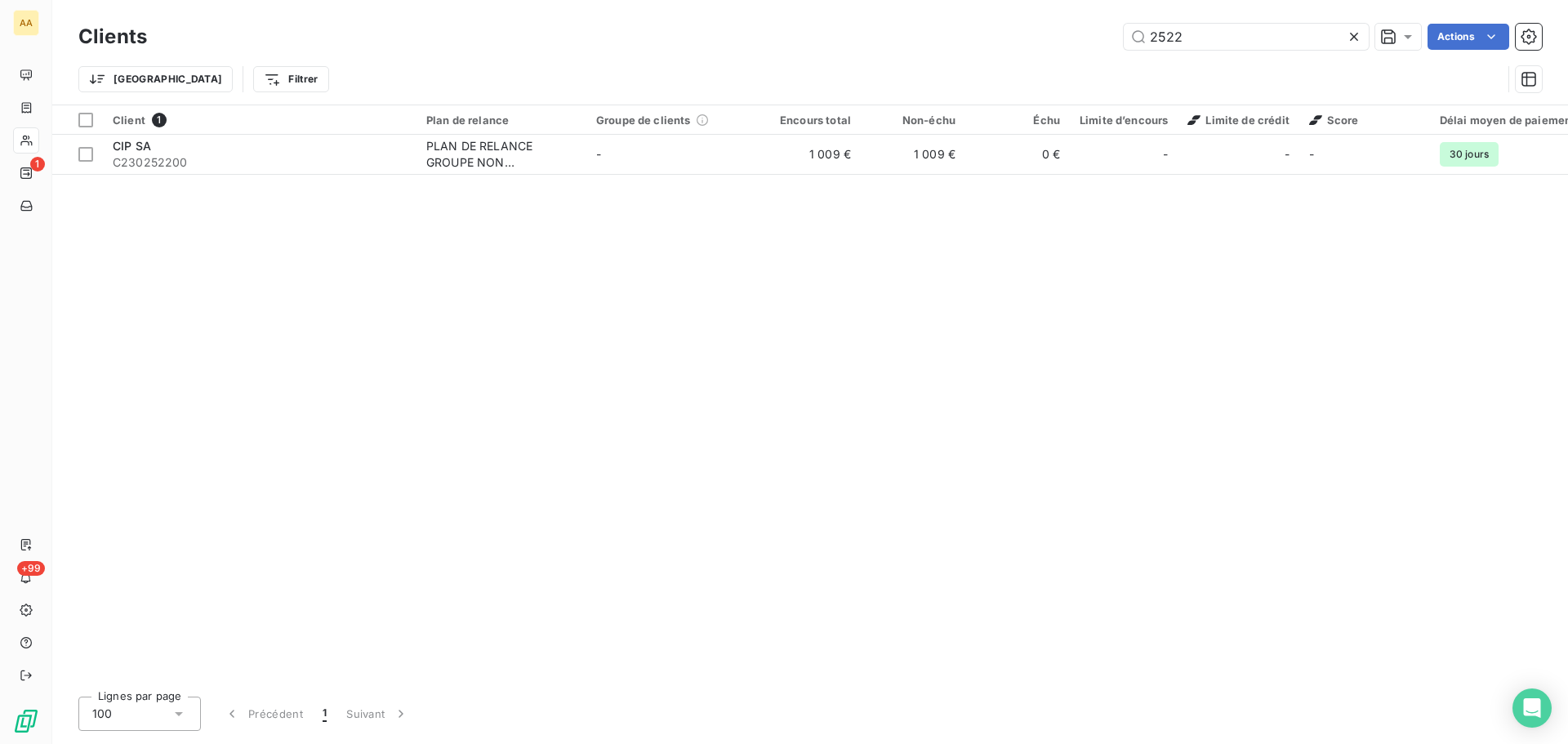
drag, startPoint x: 1256, startPoint y: 44, endPoint x: 967, endPoint y: 45, distance: 289.0
click at [968, 45] on div "2522 Actions" at bounding box center [854, 37] width 1376 height 26
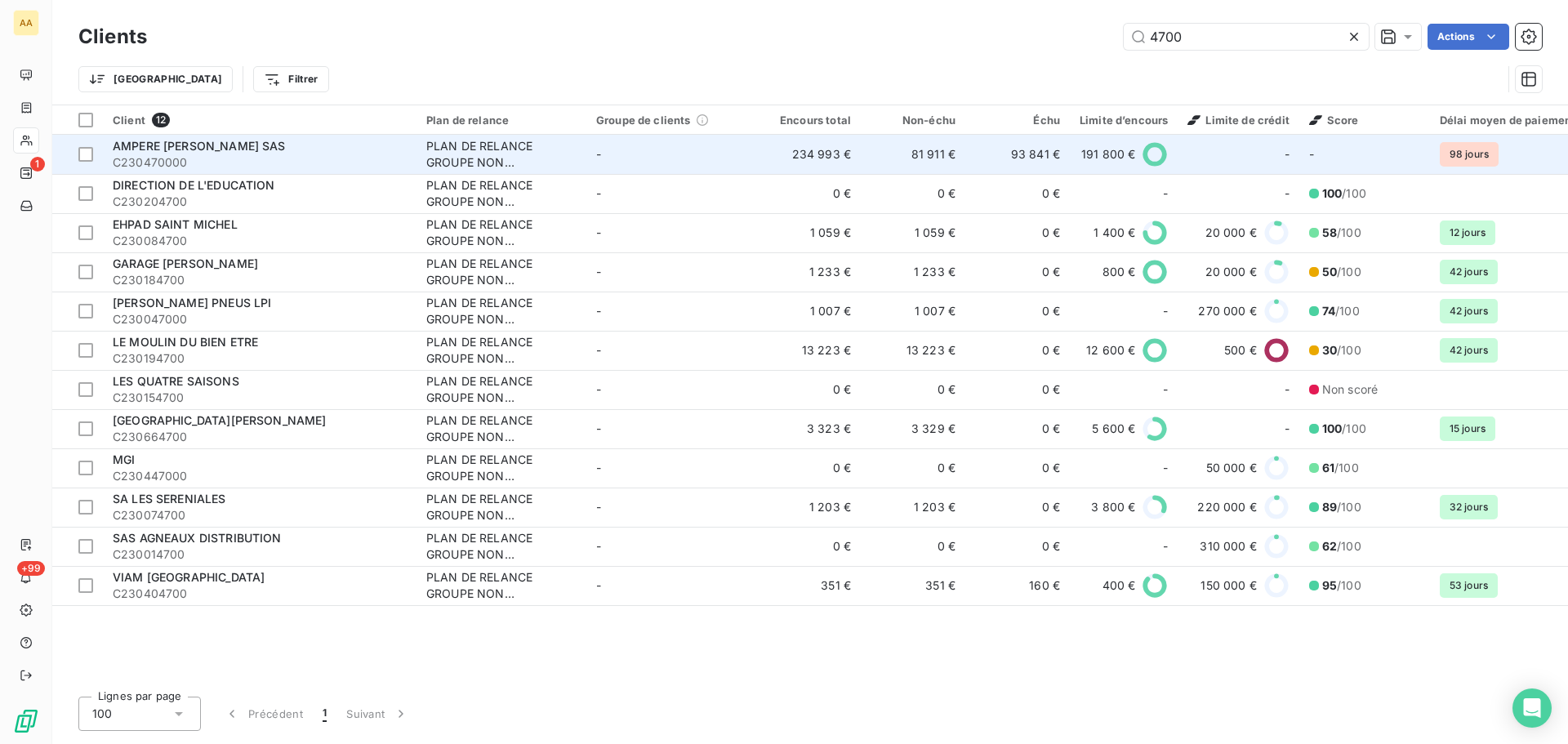
type input "4700"
click at [164, 158] on span "C230470000" at bounding box center [259, 163] width 294 height 17
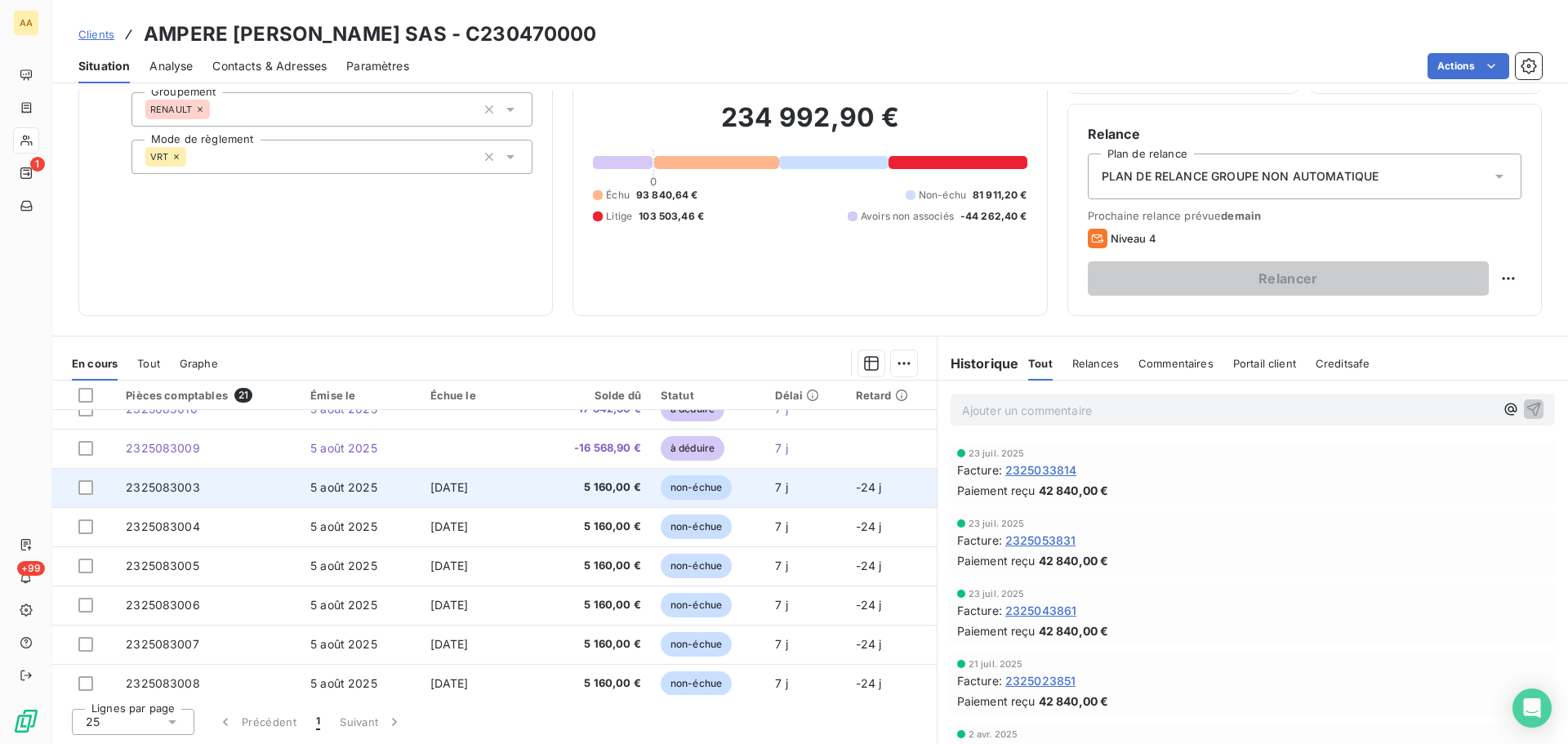
scroll to position [376, 0]
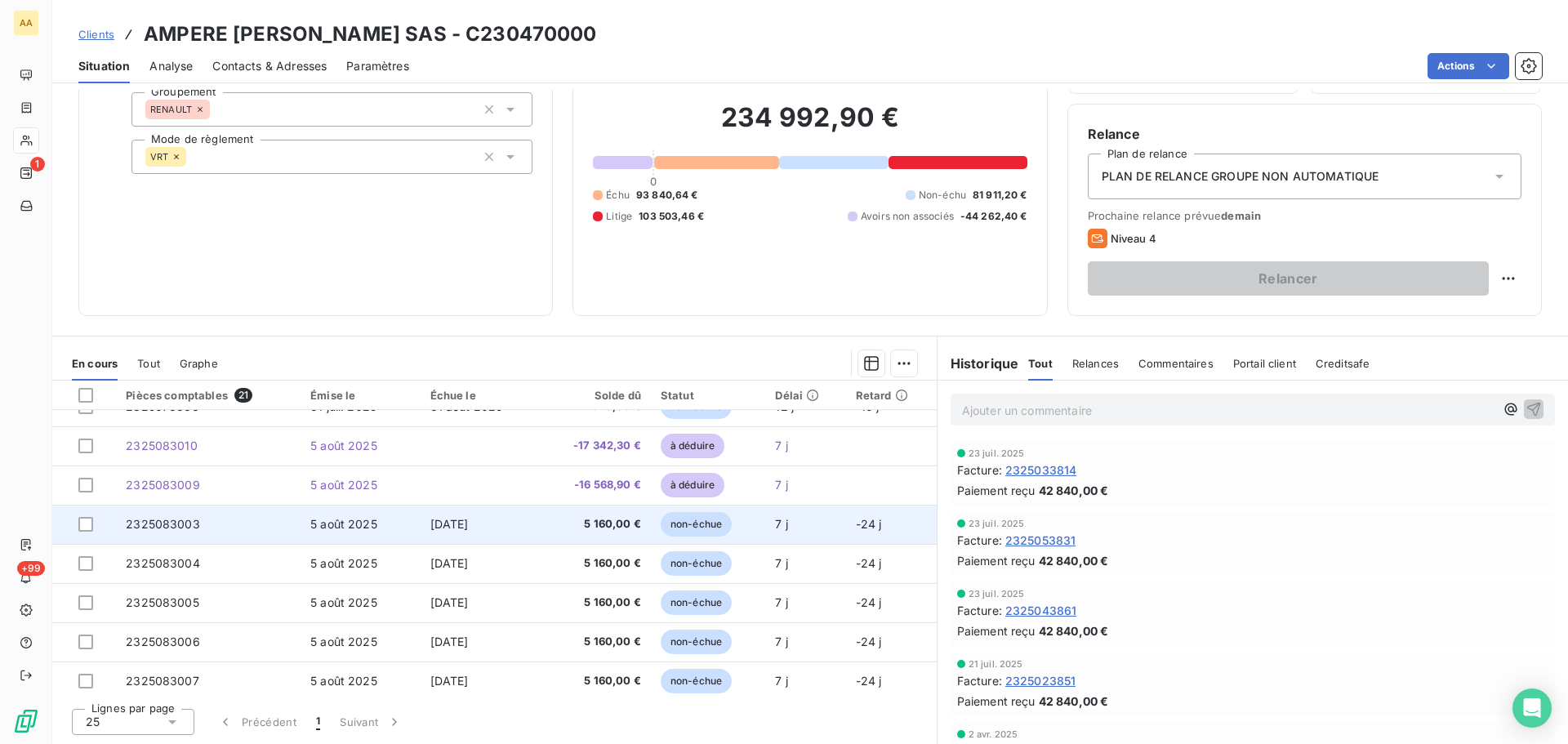
click at [186, 524] on span "2325083003" at bounding box center [163, 523] width 75 height 14
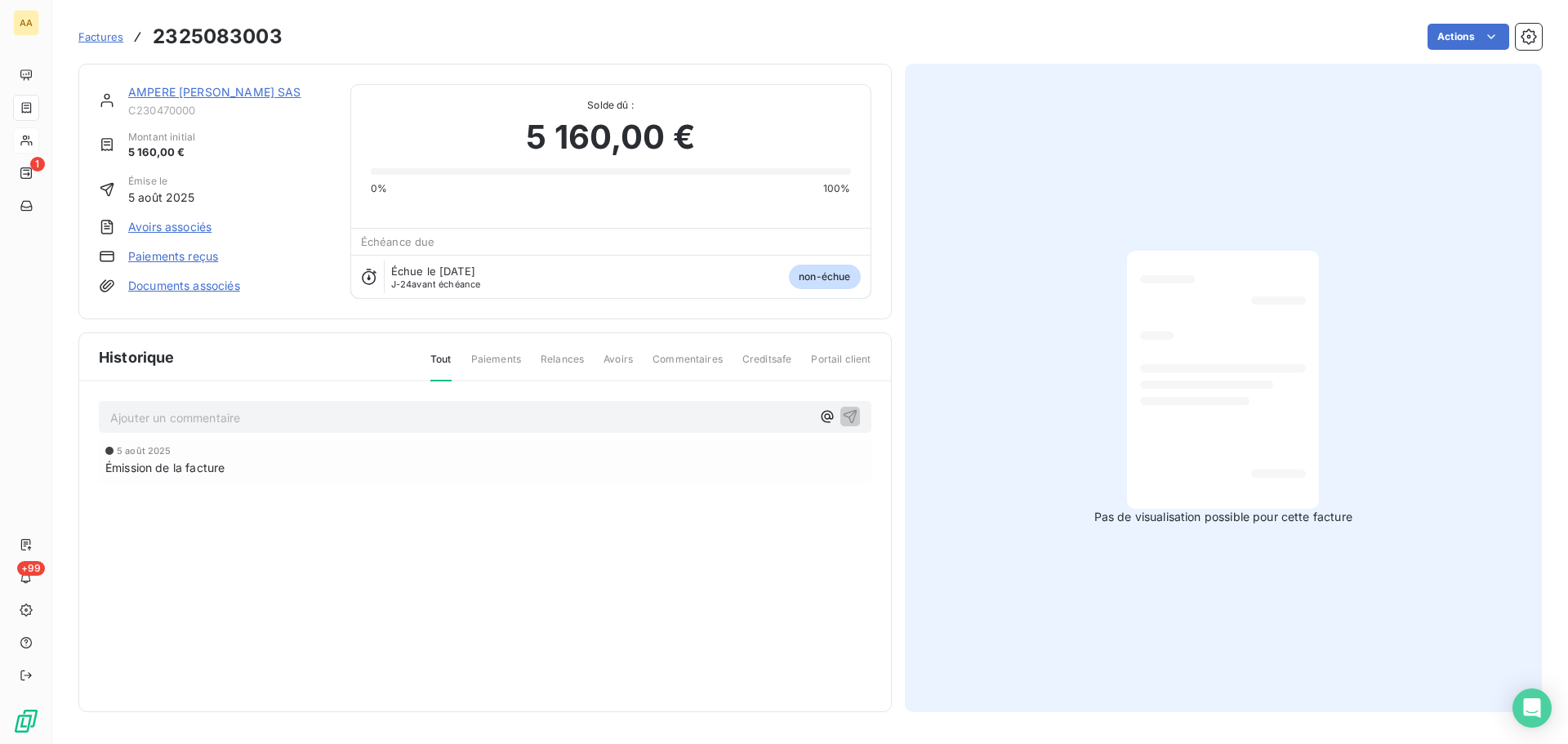
click at [1191, 450] on div at bounding box center [1223, 380] width 166 height 232
